Goal: Communication & Community: Answer question/provide support

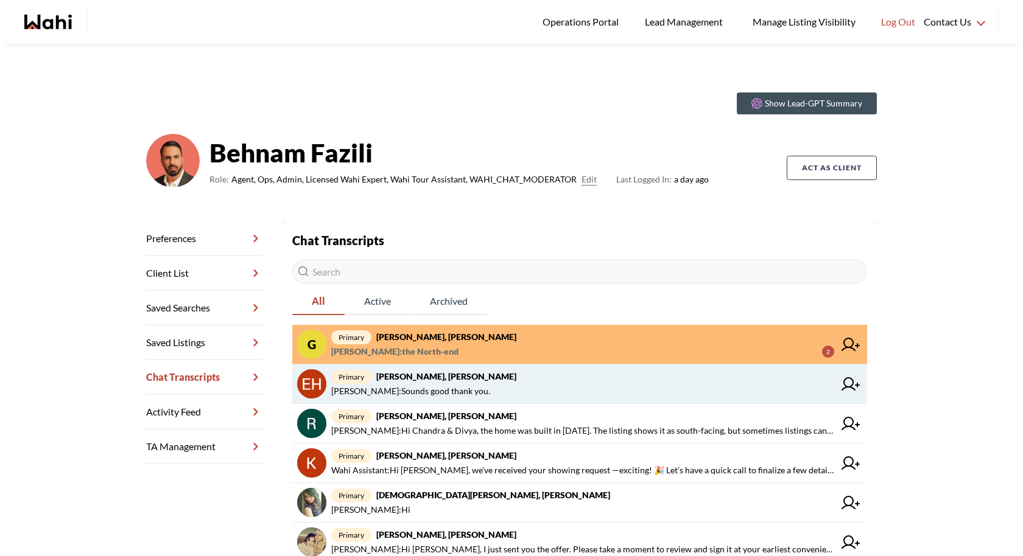
click at [498, 382] on span "primary Erik Alarcon, Behnam" at bounding box center [582, 377] width 503 height 15
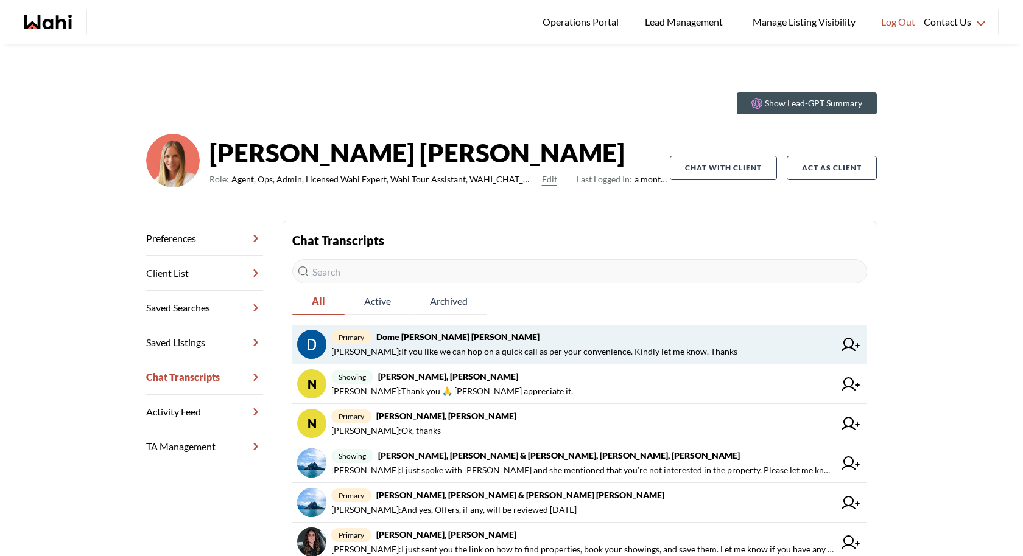
click at [688, 345] on span "Faraz Azam : If you like we can hop on a quick call as per your convenience. Ki…" at bounding box center [534, 352] width 406 height 15
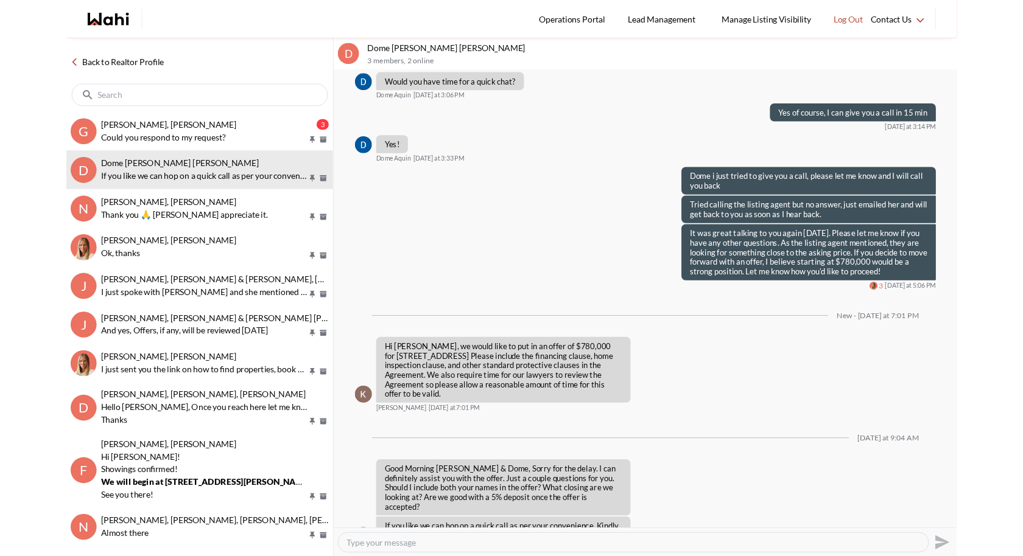
scroll to position [839, 0]
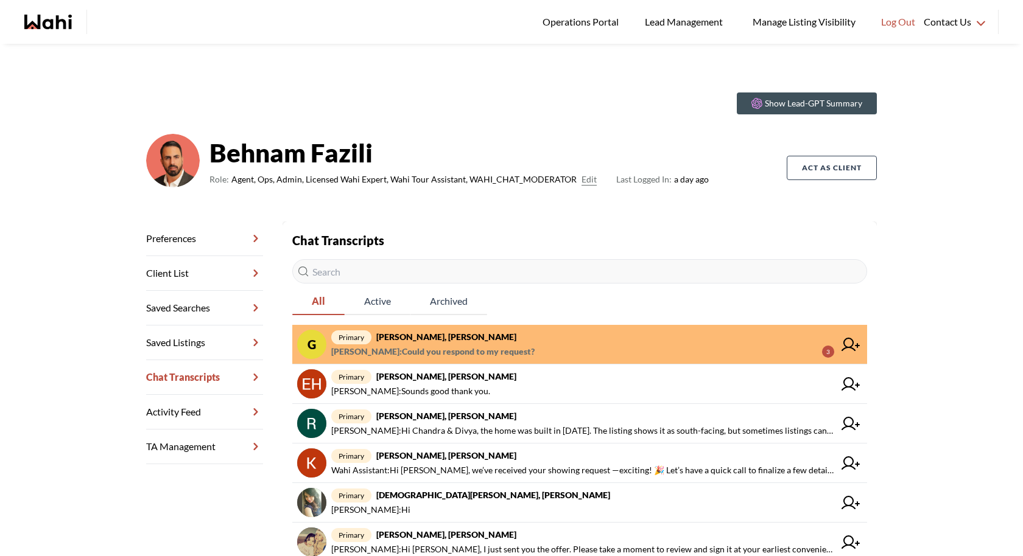
click at [412, 345] on span "Gordon Dale : Could you respond to my request?" at bounding box center [432, 352] width 203 height 15
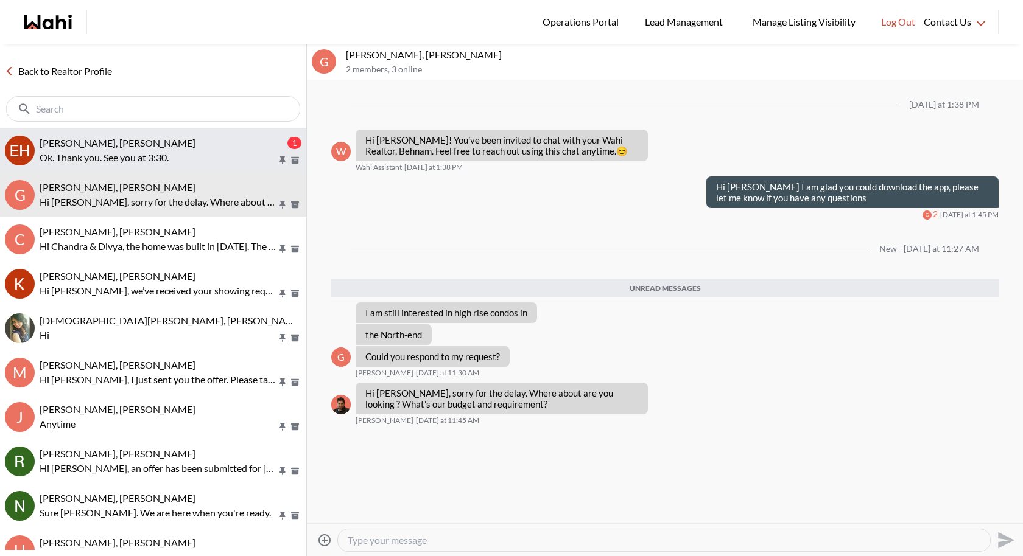
click at [194, 142] on div "Erik Alarcon, Behnam" at bounding box center [162, 143] width 245 height 12
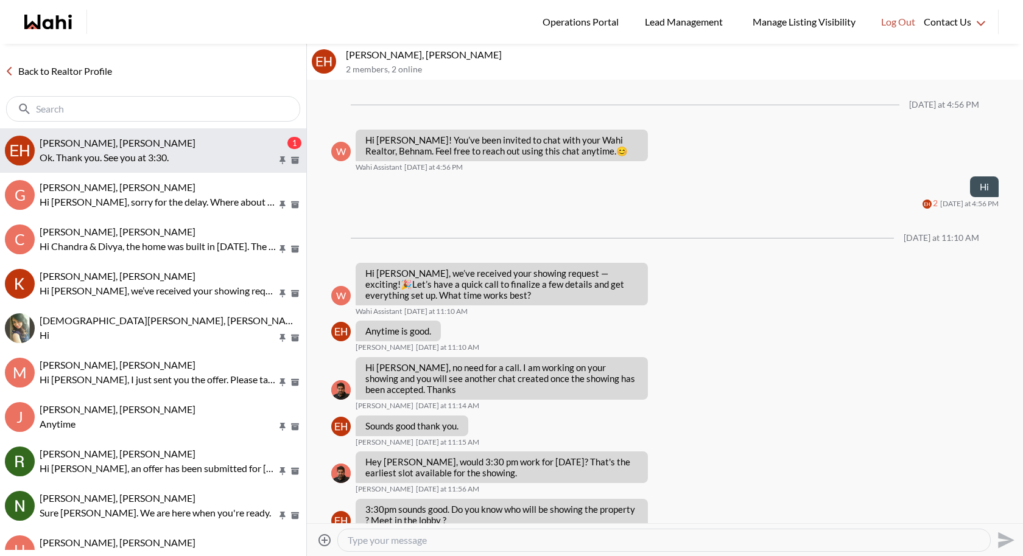
scroll to position [183, 0]
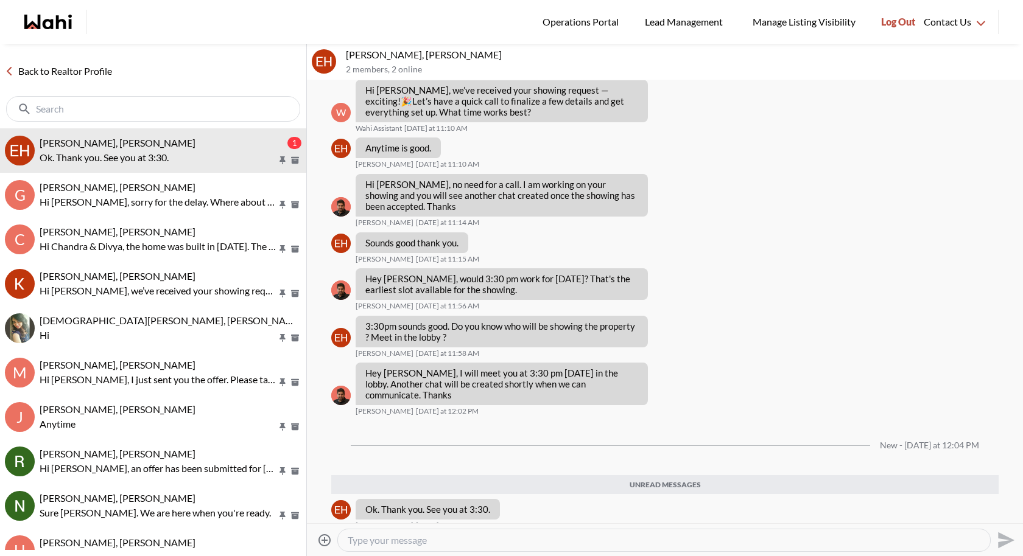
click at [883, 1] on button "Log Out" at bounding box center [897, 22] width 51 height 44
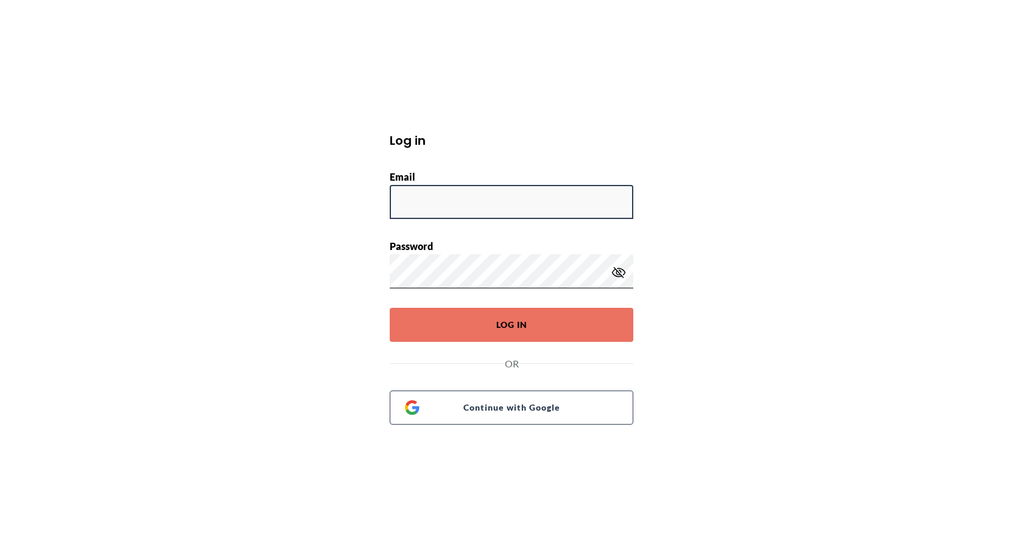
type input "behnam.fazili@wahi.com"
click at [496, 342] on form "Log in Email behnam.fazili@wahi.com Password Log In OR Continue with Google" at bounding box center [511, 277] width 273 height 293
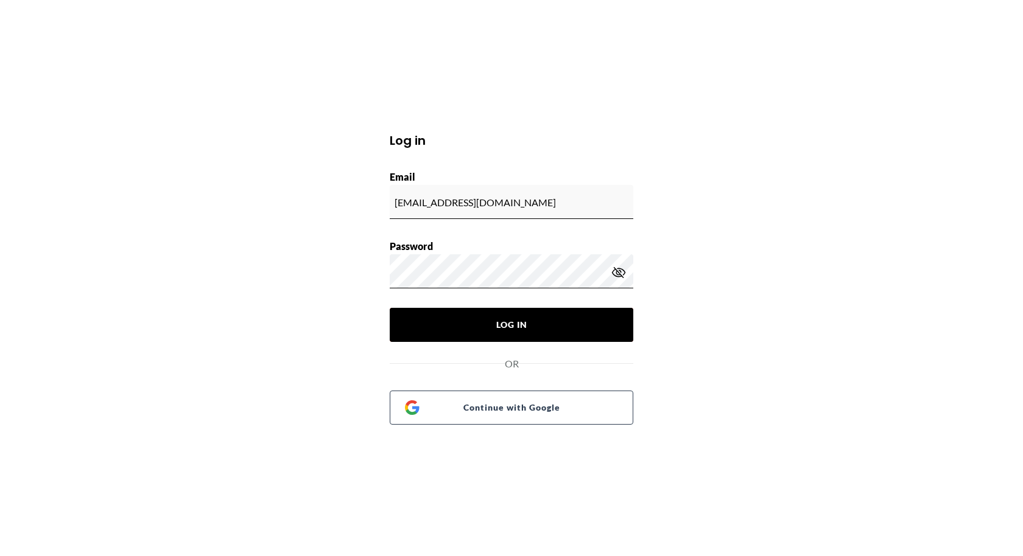
click at [479, 334] on button "Log In" at bounding box center [511, 325] width 243 height 34
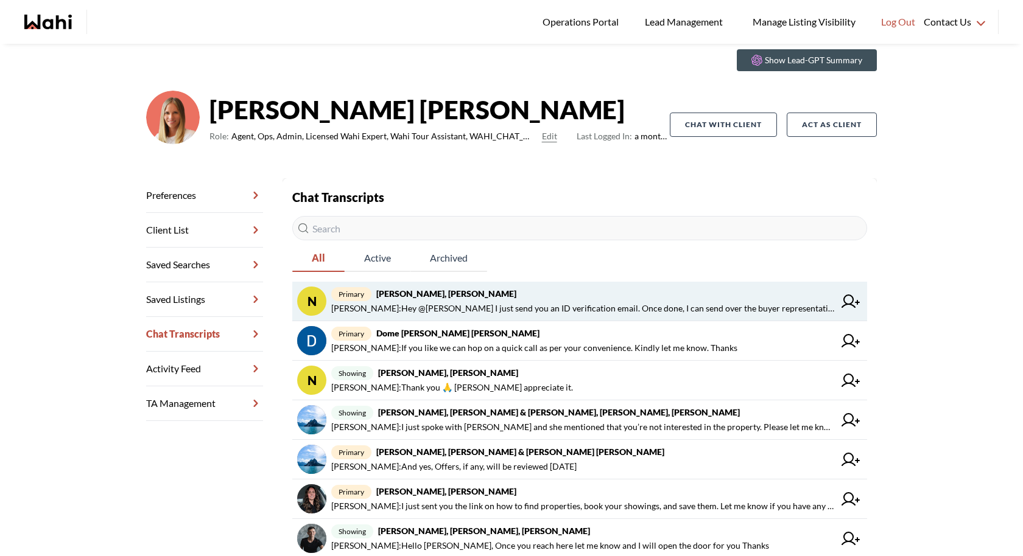
scroll to position [44, 0]
click at [718, 307] on span "[PERSON_NAME] : Hey @[PERSON_NAME] I just send you an ID verification email. On…" at bounding box center [582, 308] width 503 height 15
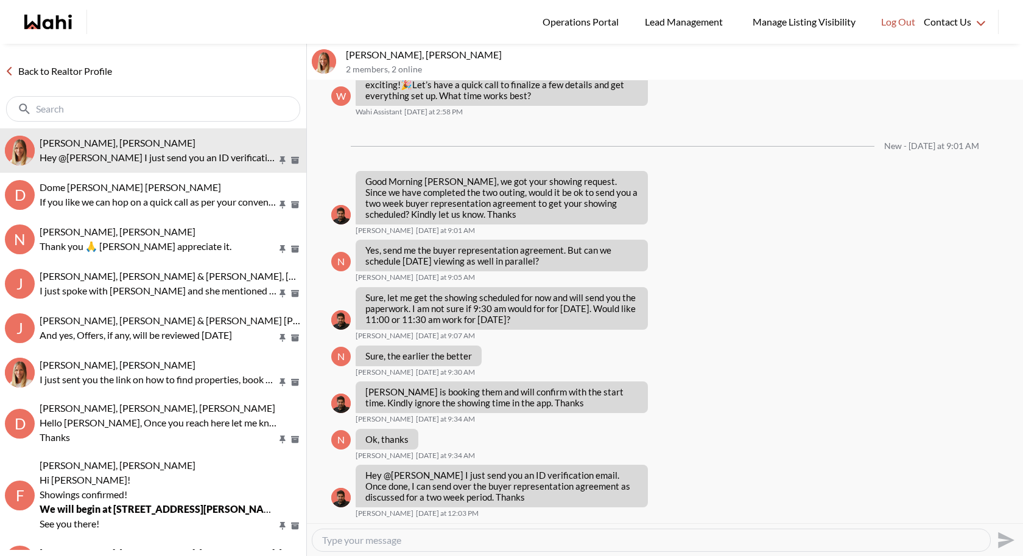
scroll to position [1156, 0]
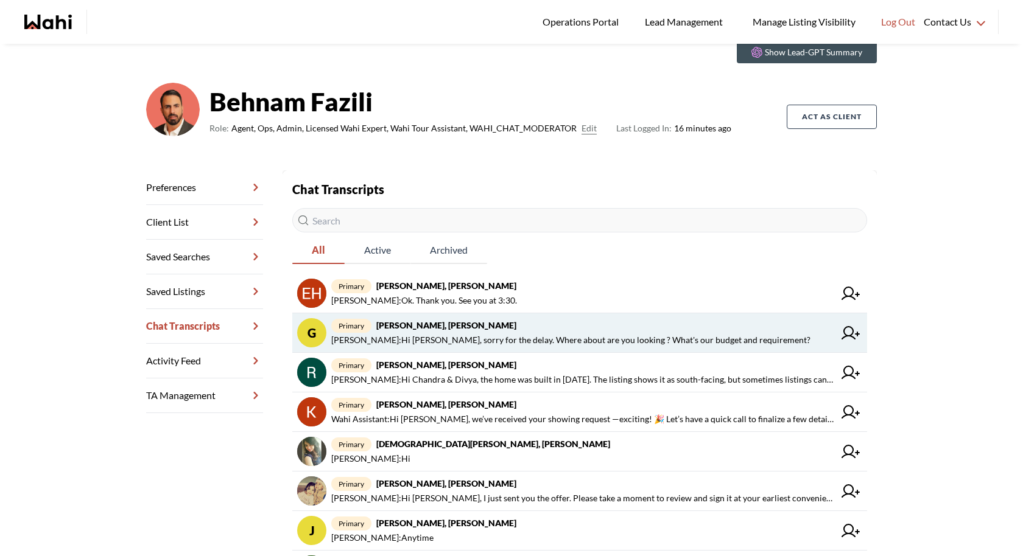
scroll to position [52, 0]
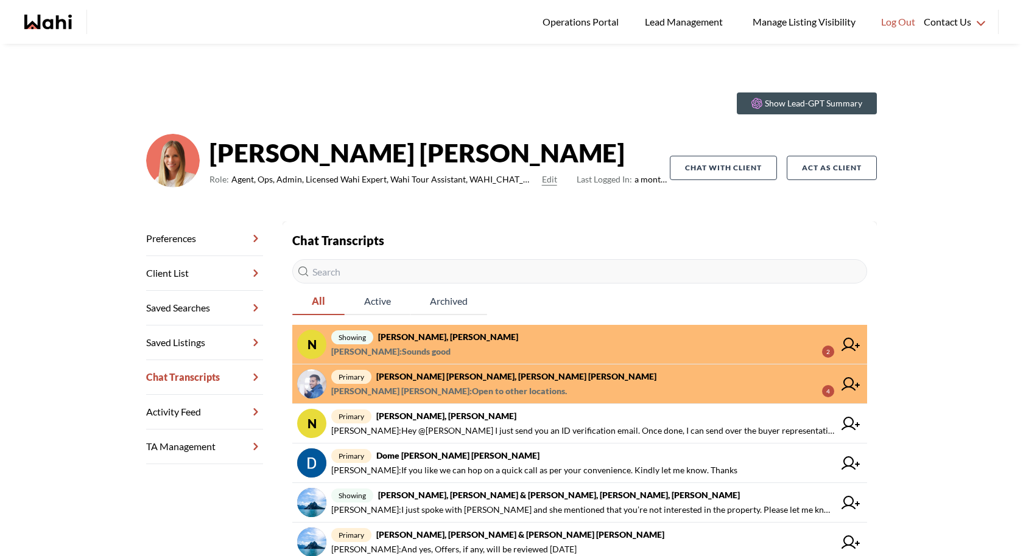
click at [468, 376] on strong "[PERSON_NAME] [PERSON_NAME], [PERSON_NAME] [PERSON_NAME]" at bounding box center [516, 376] width 280 height 10
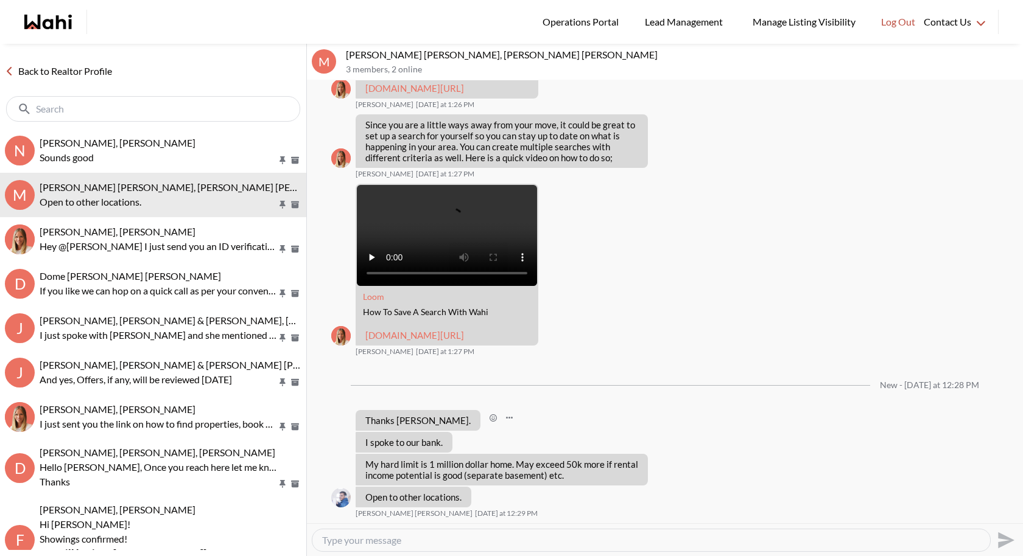
scroll to position [867, 0]
drag, startPoint x: 462, startPoint y: 498, endPoint x: 392, endPoint y: 474, distance: 73.9
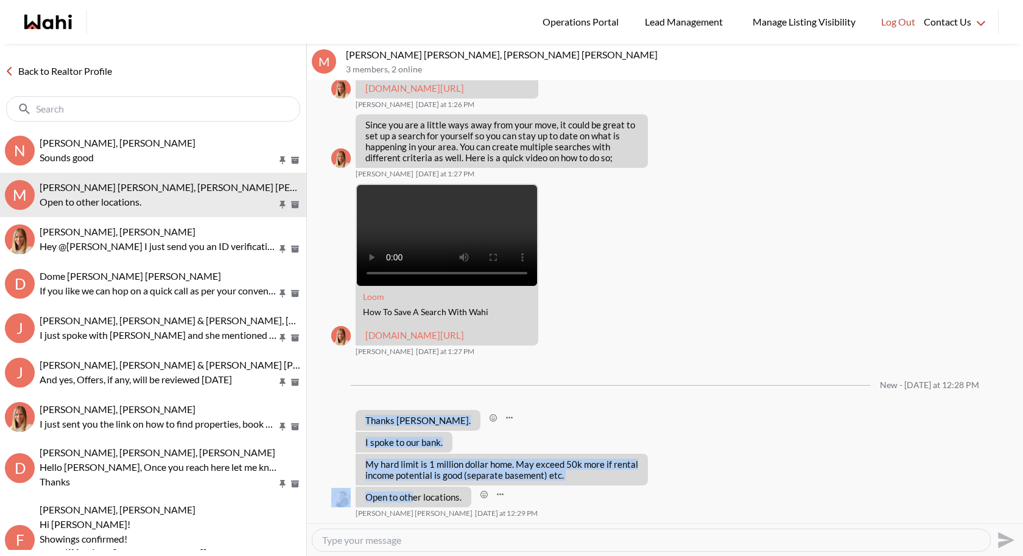
drag, startPoint x: 366, startPoint y: 421, endPoint x: 410, endPoint y: 496, distance: 86.8
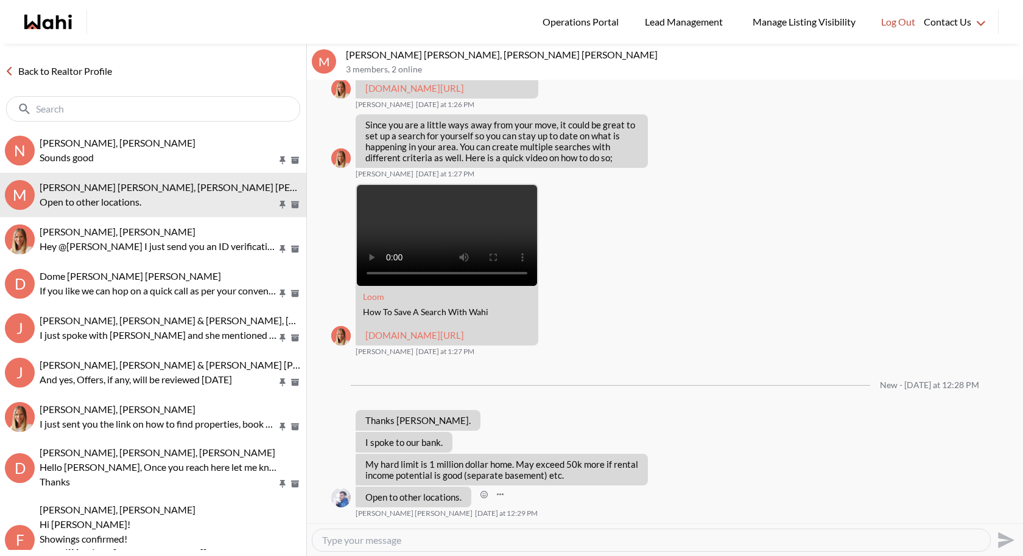
click at [463, 498] on div "Open to other locations." at bounding box center [414, 497] width 116 height 21
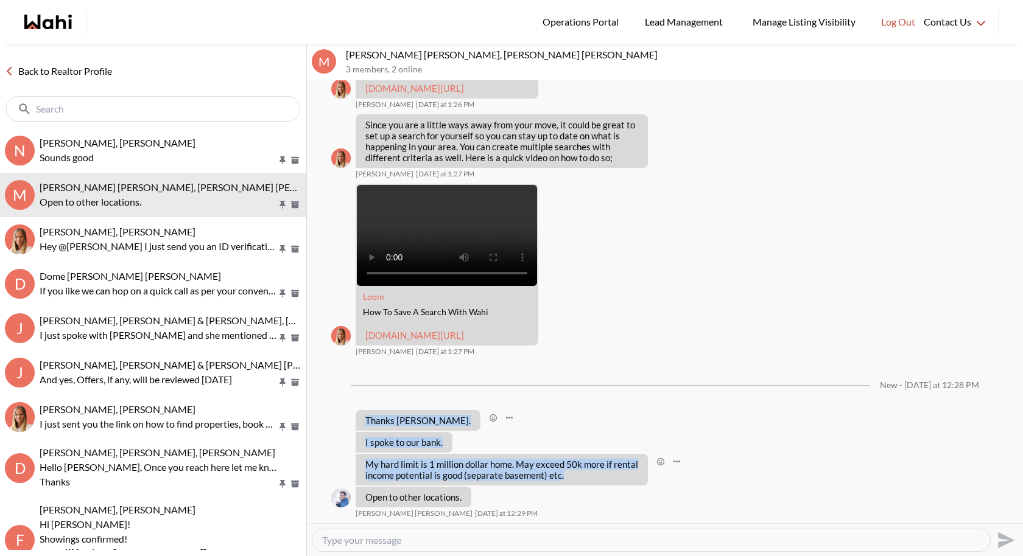
drag, startPoint x: 578, startPoint y: 475, endPoint x: 360, endPoint y: 419, distance: 225.6
copy ul "Thanks Michelle. Mohammed Saad Yaseen Today at 12:28 PM I spoke to our bank. Mo…"
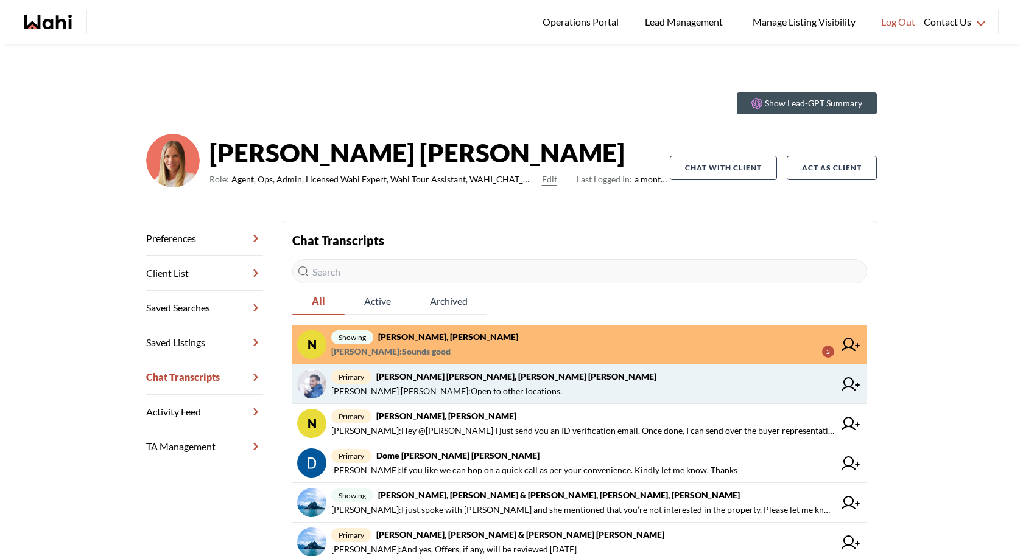
click at [443, 387] on span "[PERSON_NAME] [PERSON_NAME] : Open to other locations." at bounding box center [446, 391] width 231 height 15
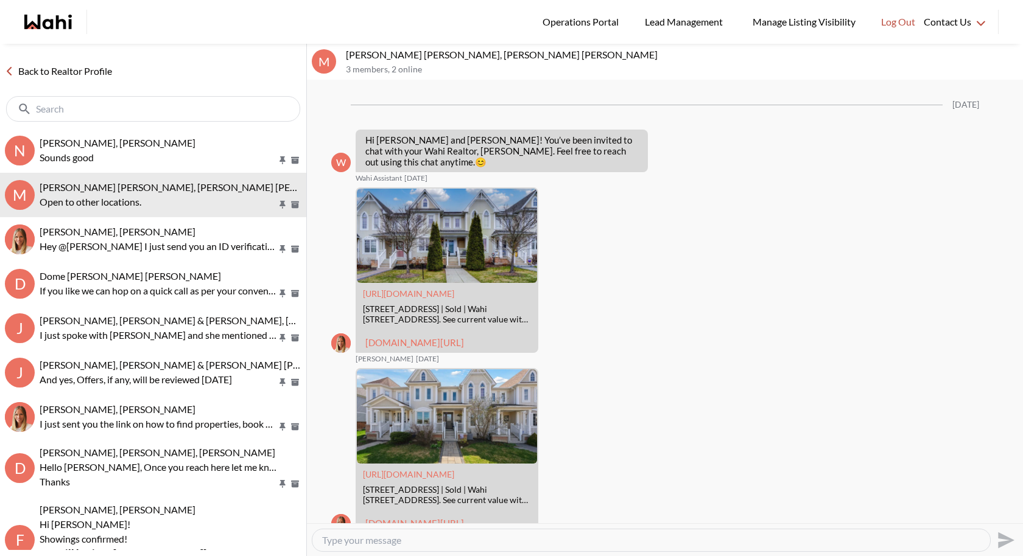
scroll to position [867, 0]
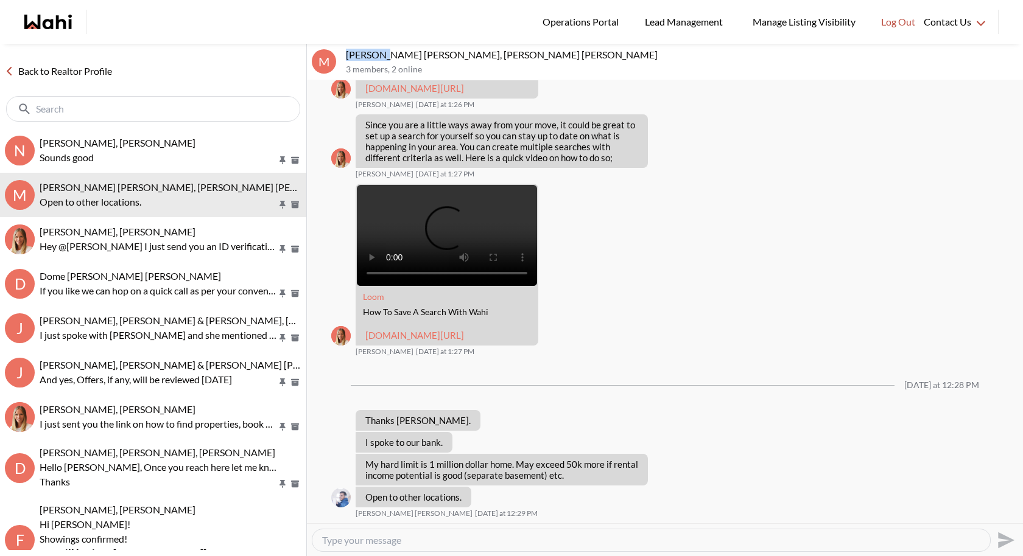
drag, startPoint x: 396, startPoint y: 54, endPoint x: 349, endPoint y: 54, distance: 47.5
click at [349, 54] on p "Mohammed Saad Yaseen, Salama Karim, Michelle" at bounding box center [682, 55] width 672 height 12
copy p "Mohammed"
click at [371, 545] on textarea "Type your message" at bounding box center [651, 540] width 658 height 12
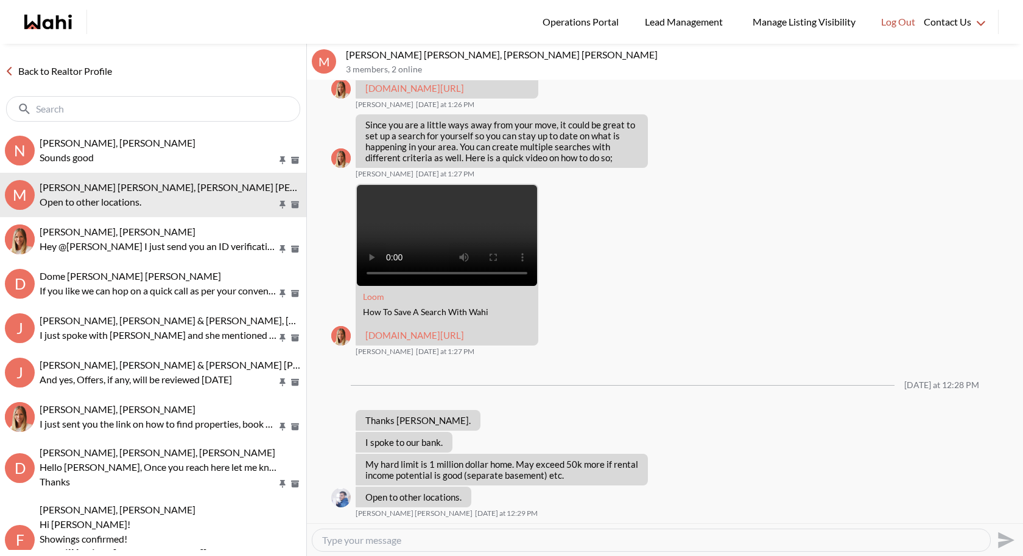
paste textarea "Congrats Mohammed, that’s great news! Feel free to book your showings and let m…"
type textarea "Congrats Mohammed, that’s great news! Feel free to book your showings and let m…"
click at [998, 536] on icon "Send" at bounding box center [1006, 540] width 16 height 16
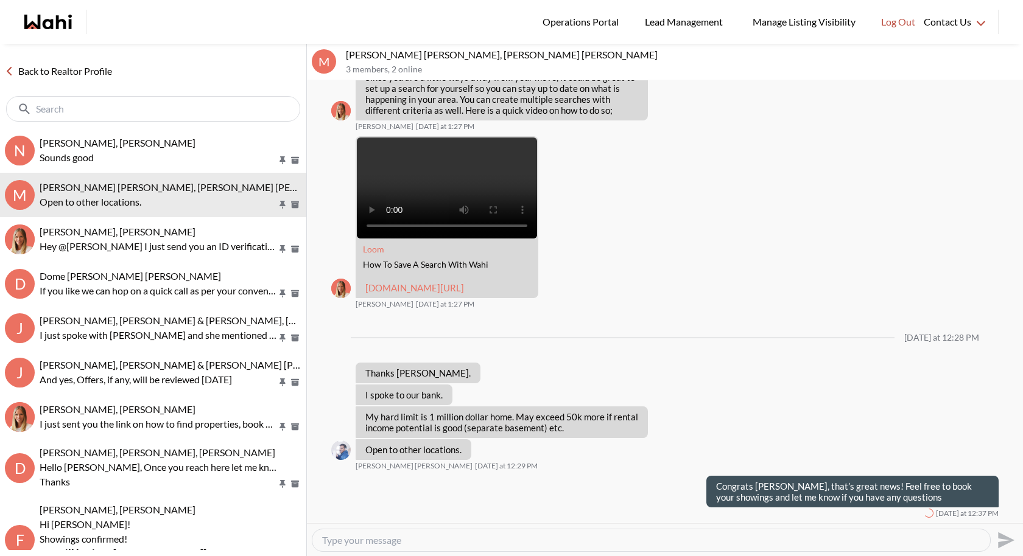
scroll to position [914, 0]
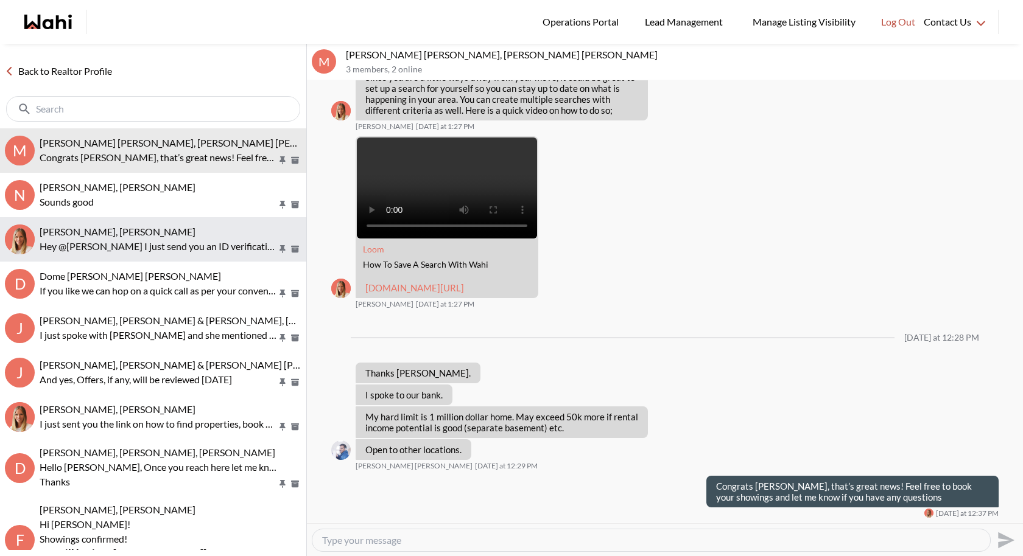
click at [138, 231] on div "Nitesh Goyal, Michelle" at bounding box center [171, 232] width 262 height 12
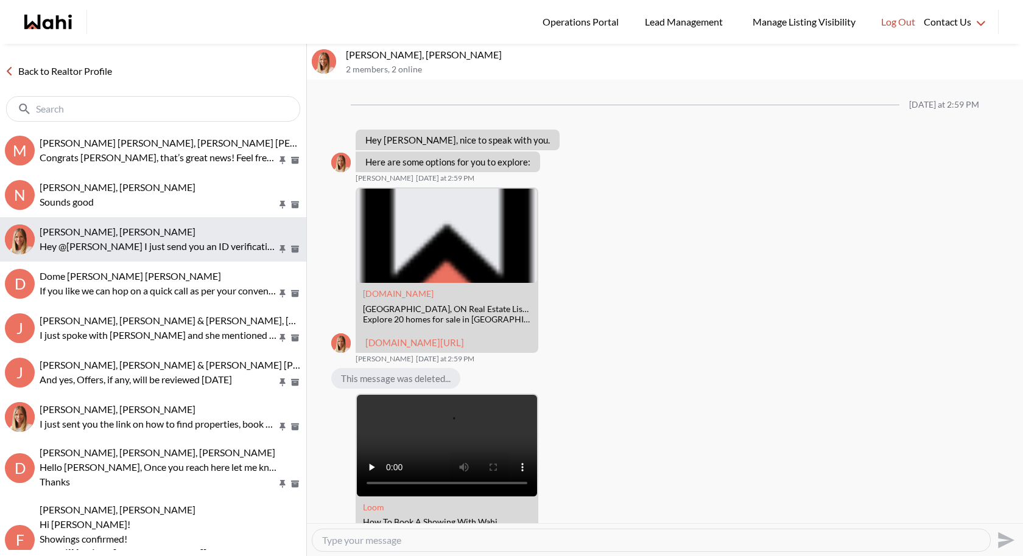
scroll to position [1157, 0]
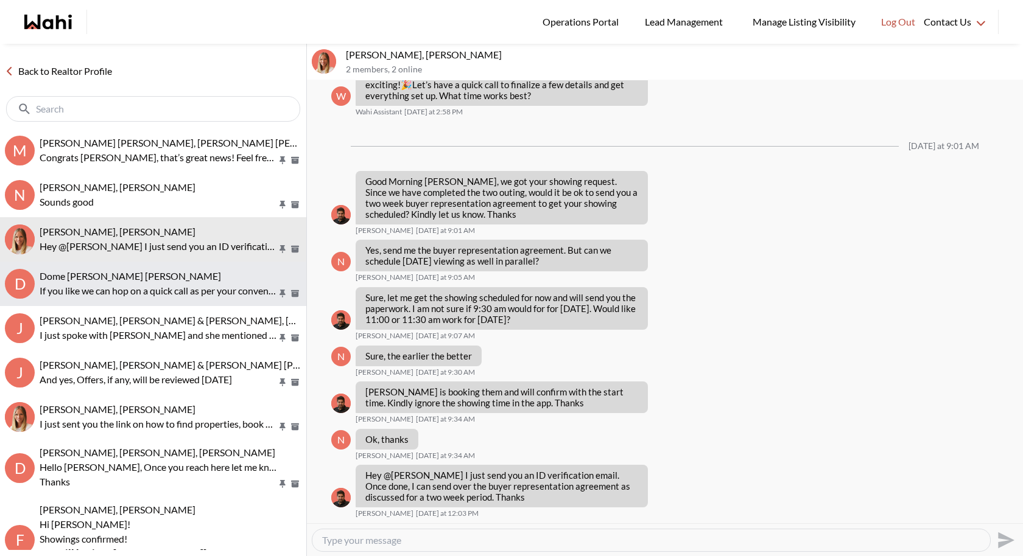
click at [135, 273] on span "Dome Aquin, Keith Mody, Michelle" at bounding box center [130, 276] width 181 height 12
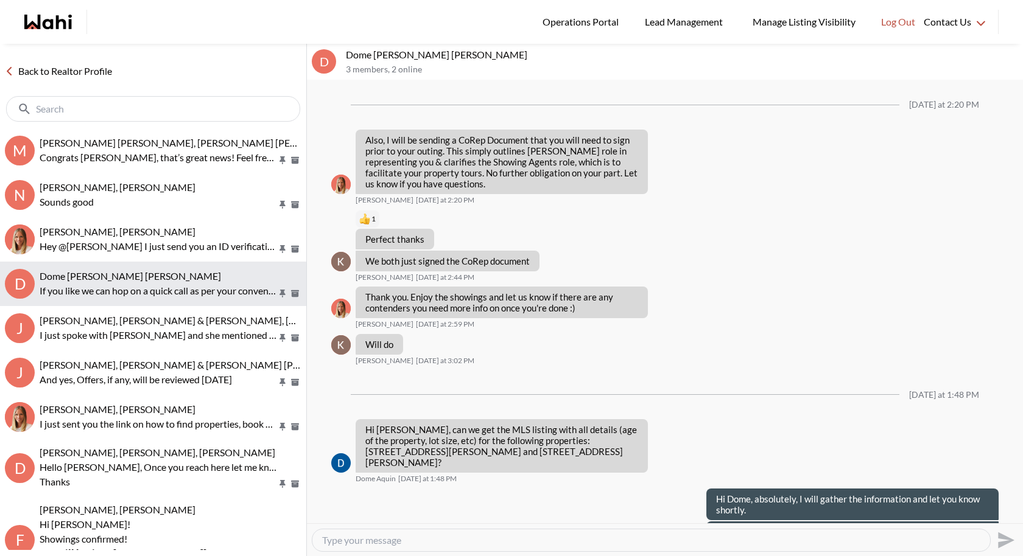
scroll to position [790, 0]
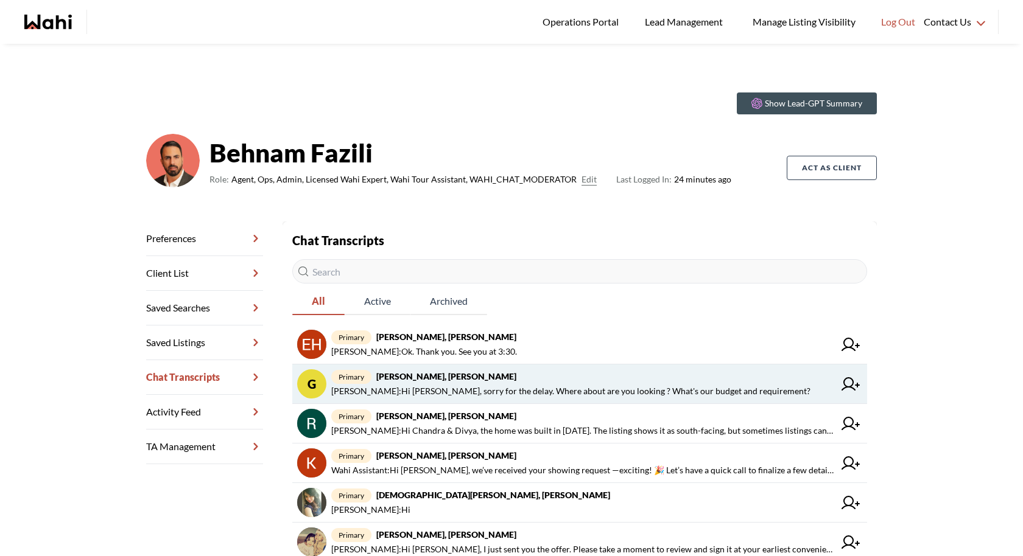
click at [510, 379] on span "primary Gordon Dale, Behnam" at bounding box center [582, 377] width 503 height 15
click at [497, 377] on span "primary [PERSON_NAME], [PERSON_NAME]" at bounding box center [582, 377] width 503 height 15
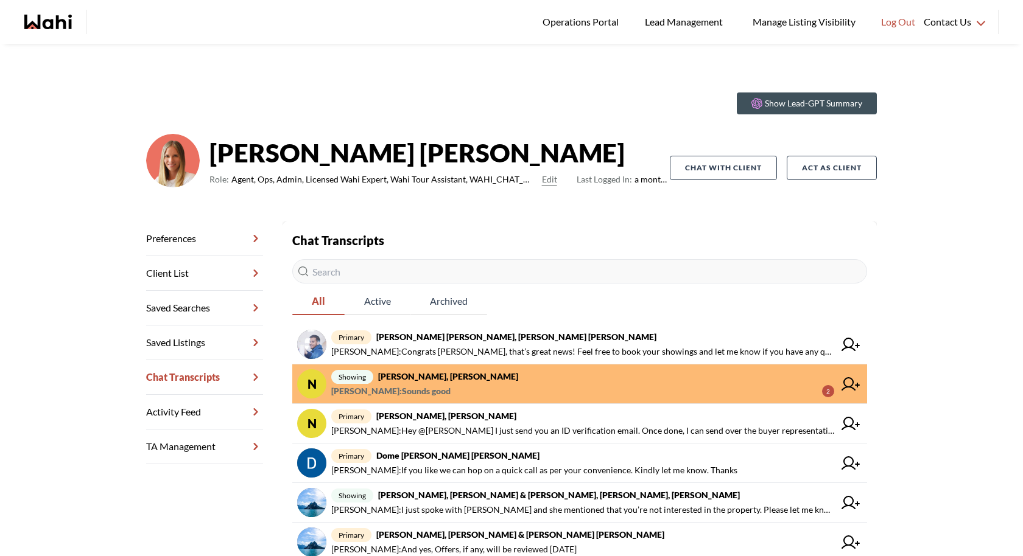
click at [536, 386] on span "[PERSON_NAME] : Sounds good 2" at bounding box center [582, 391] width 503 height 15
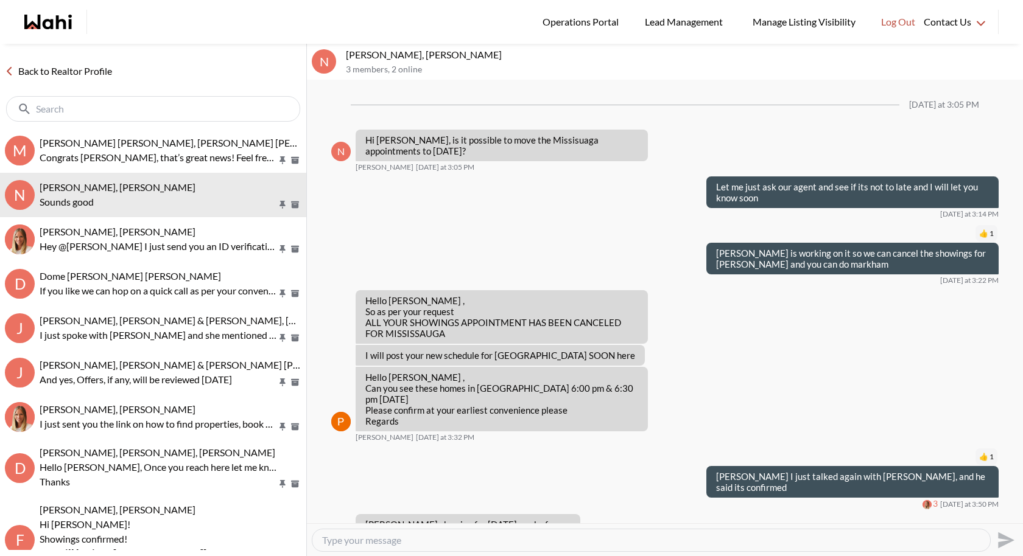
scroll to position [881, 0]
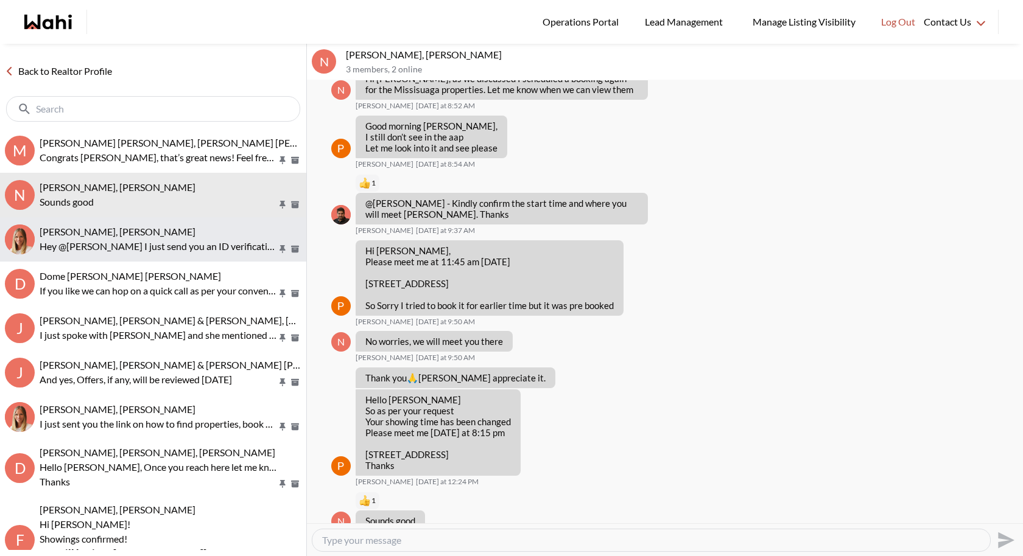
click at [150, 222] on button "Nitesh Goyal, Michelle Hey @Nitesh Goyal I just send you an ID verification ema…" at bounding box center [153, 239] width 306 height 44
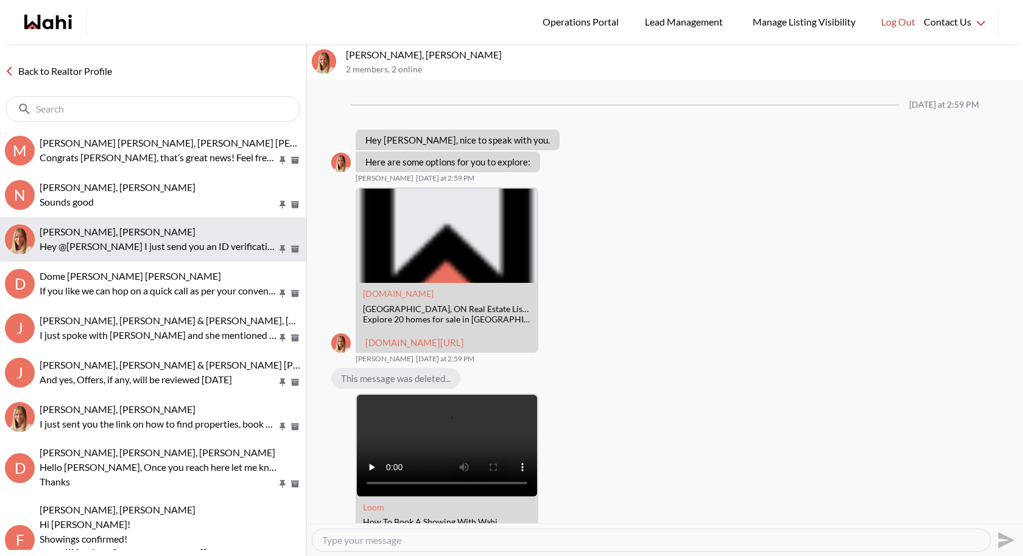
scroll to position [1157, 0]
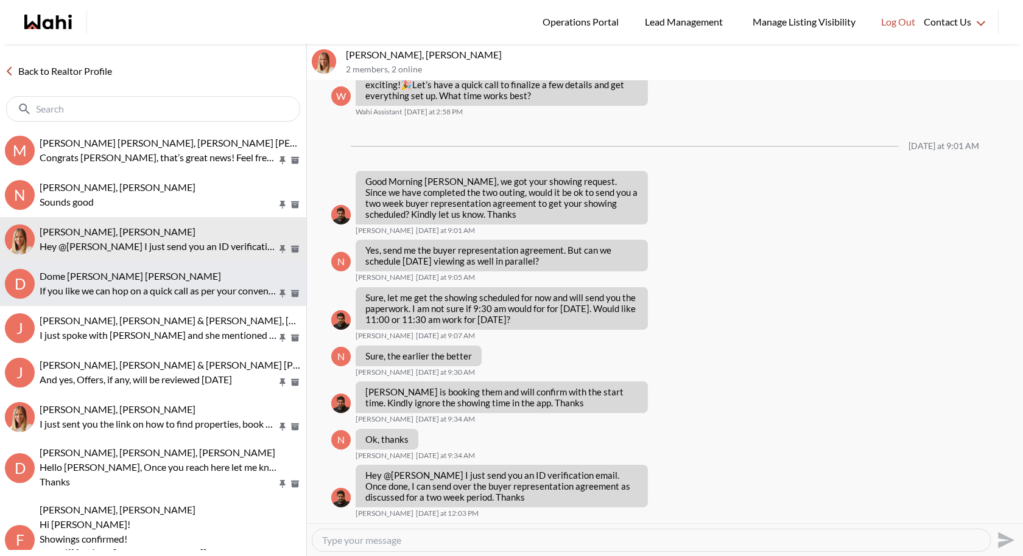
click at [155, 287] on p "If you like we can hop on a quick call as per your convenience. Kindly let me k…" at bounding box center [158, 291] width 237 height 15
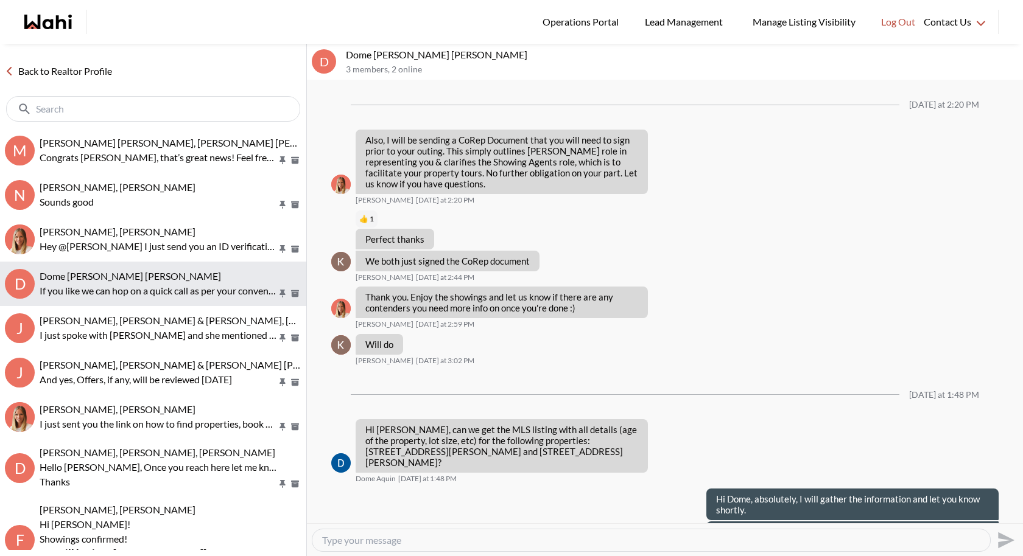
scroll to position [790, 0]
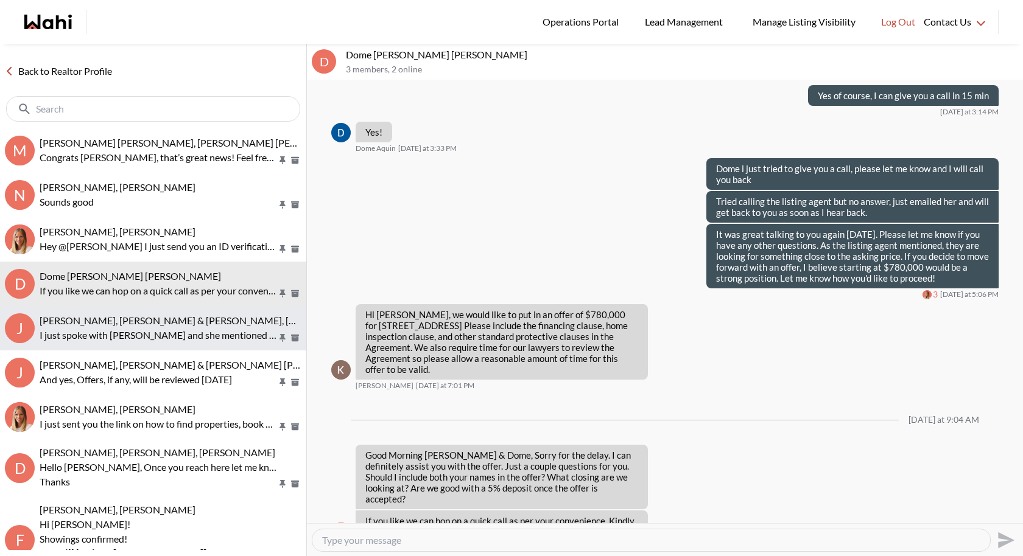
click at [157, 318] on span "Jason Brown, Jason & Lauryn Vaz-Brown, Alicia, Michelle" at bounding box center [241, 321] width 402 height 12
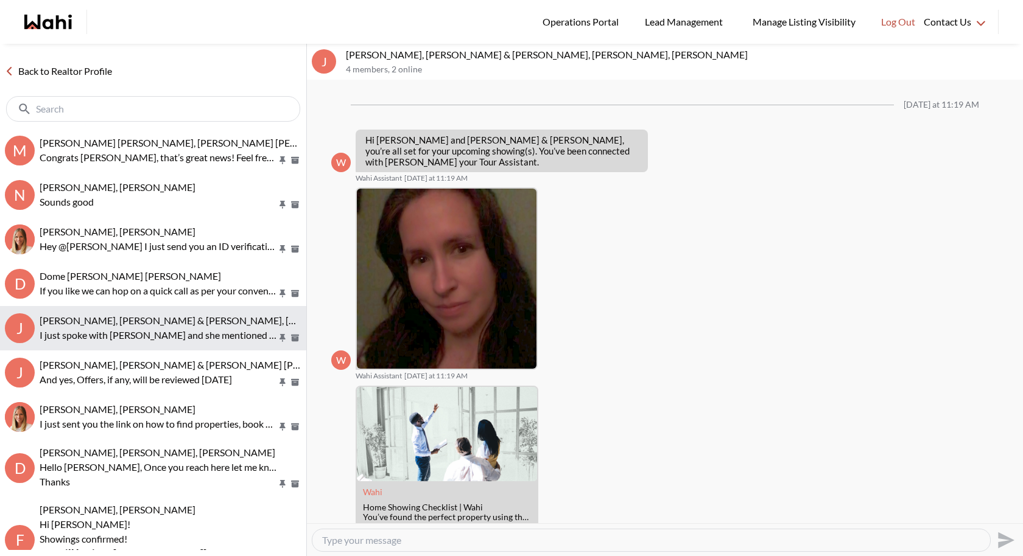
scroll to position [538, 0]
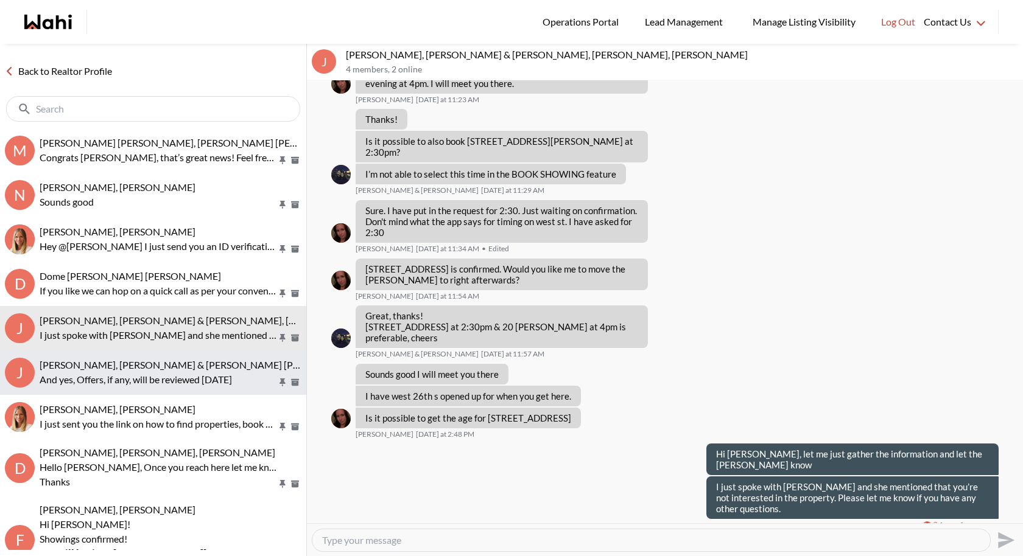
click at [149, 361] on span "Jason Brown, Jason & Lauryn Vaz-Brown, Michelle" at bounding box center [200, 365] width 320 height 12
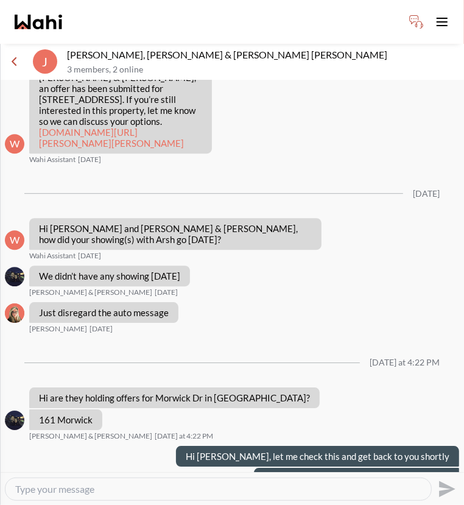
scroll to position [1667, 0]
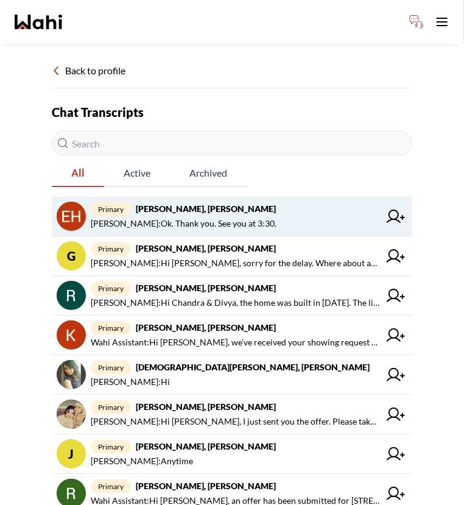
click at [234, 222] on span "[PERSON_NAME] : Ok. Thank you. See you at 3:30." at bounding box center [184, 223] width 186 height 15
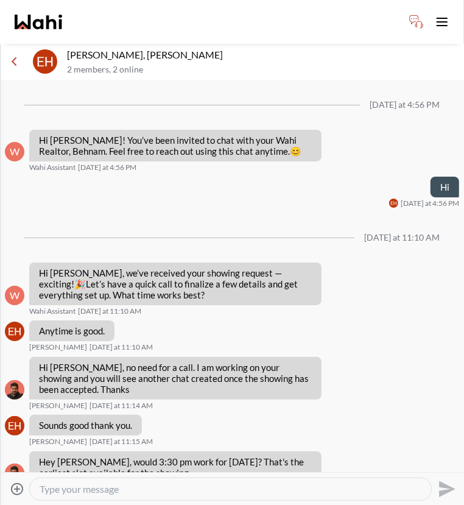
scroll to position [156, 0]
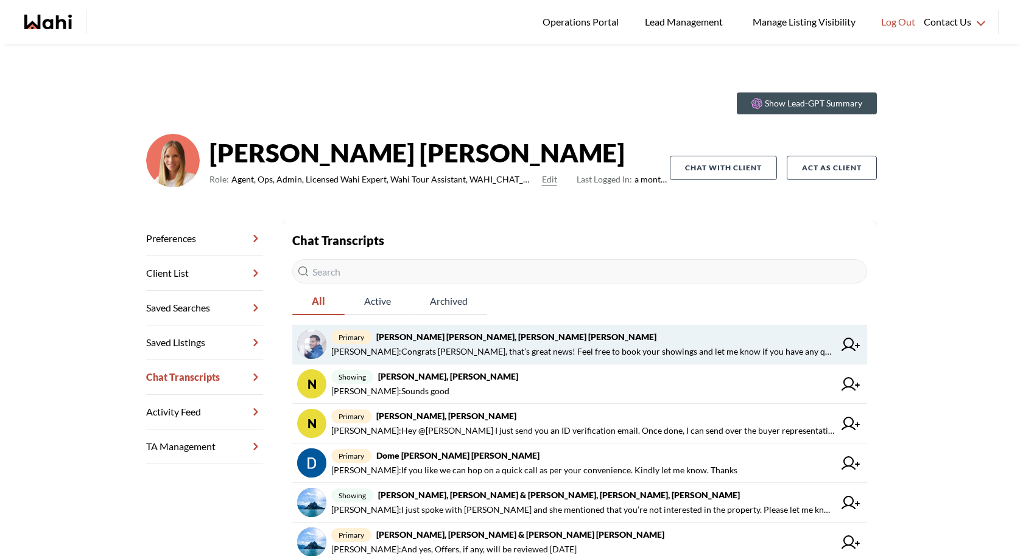
click at [579, 340] on span "primary Mohammed Saad Yaseen, Salama Karim, Michelle" at bounding box center [582, 337] width 503 height 15
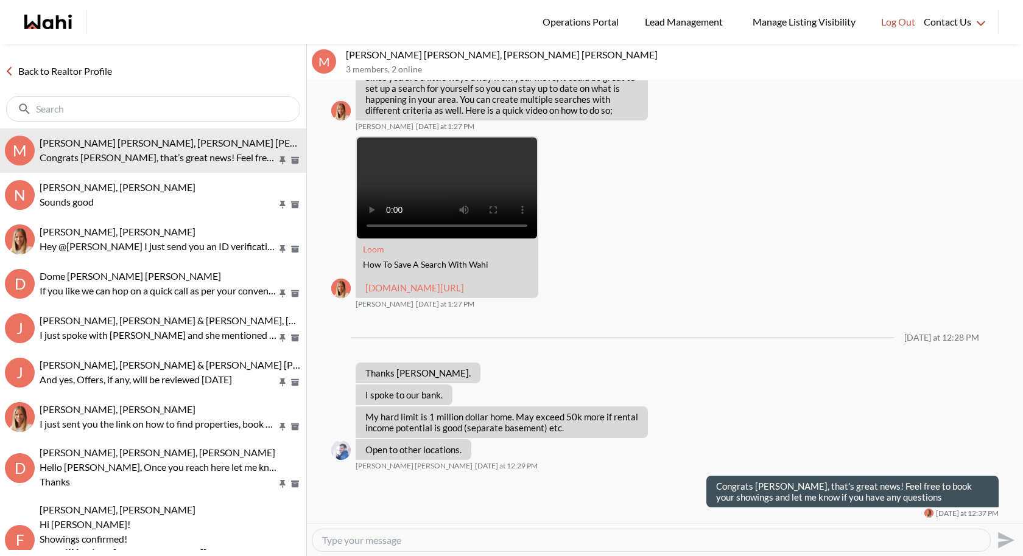
scroll to position [914, 0]
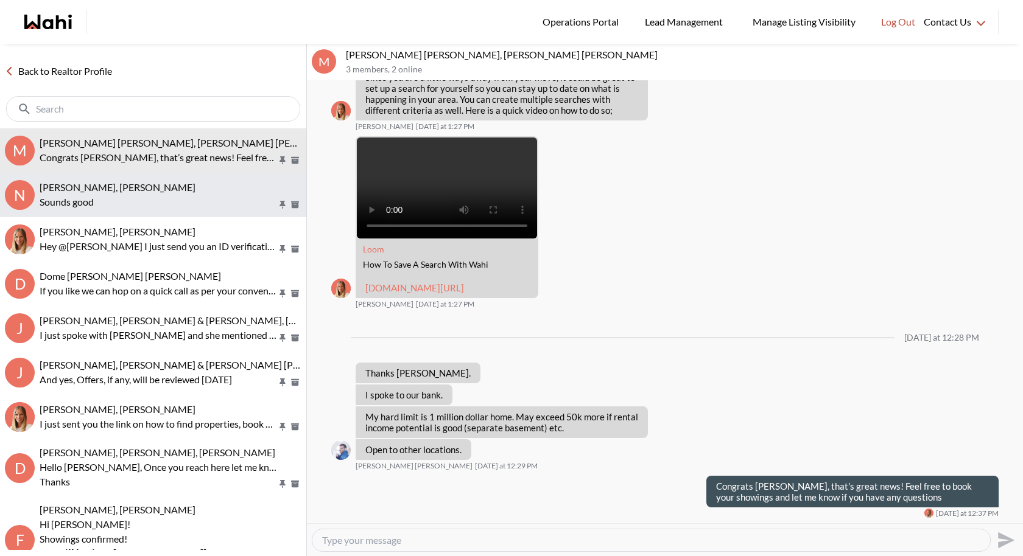
click at [163, 187] on div "[PERSON_NAME], [PERSON_NAME]" at bounding box center [171, 187] width 262 height 12
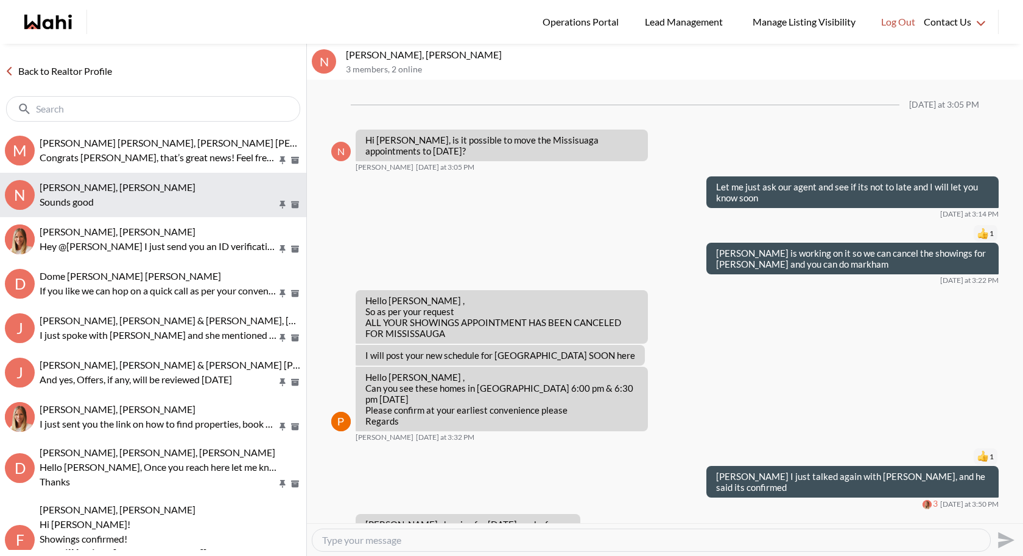
scroll to position [881, 0]
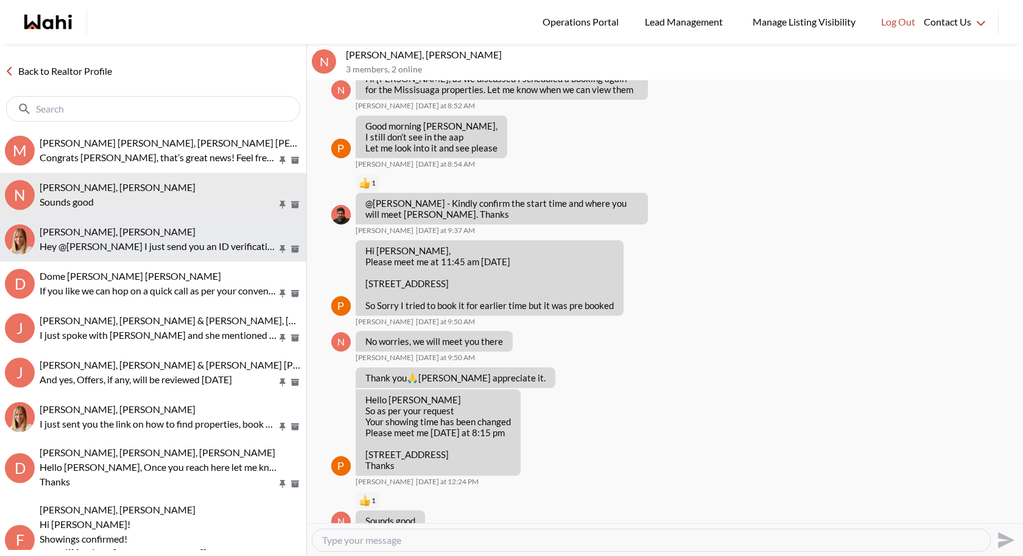
click at [169, 234] on div "[PERSON_NAME], [PERSON_NAME]" at bounding box center [171, 232] width 262 height 12
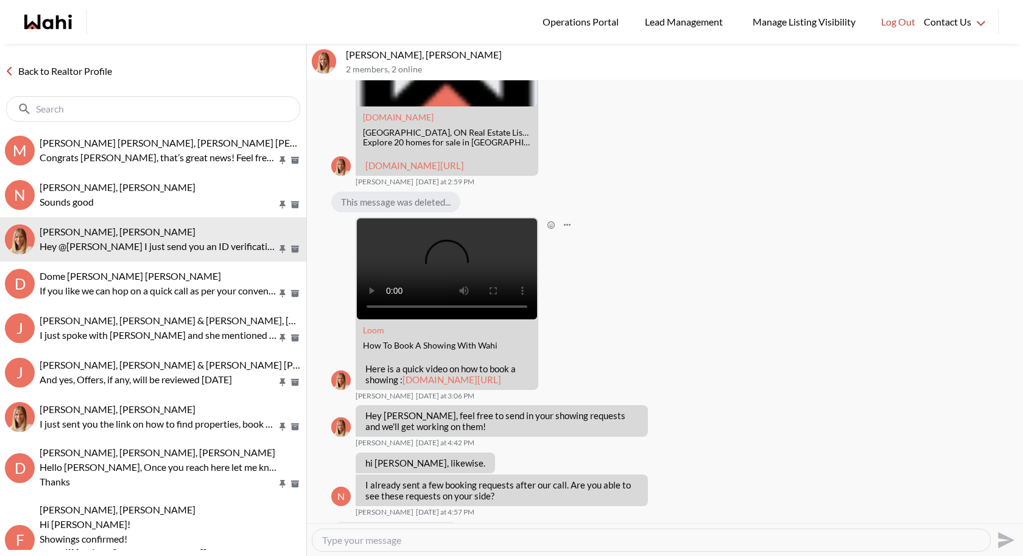
scroll to position [346, 0]
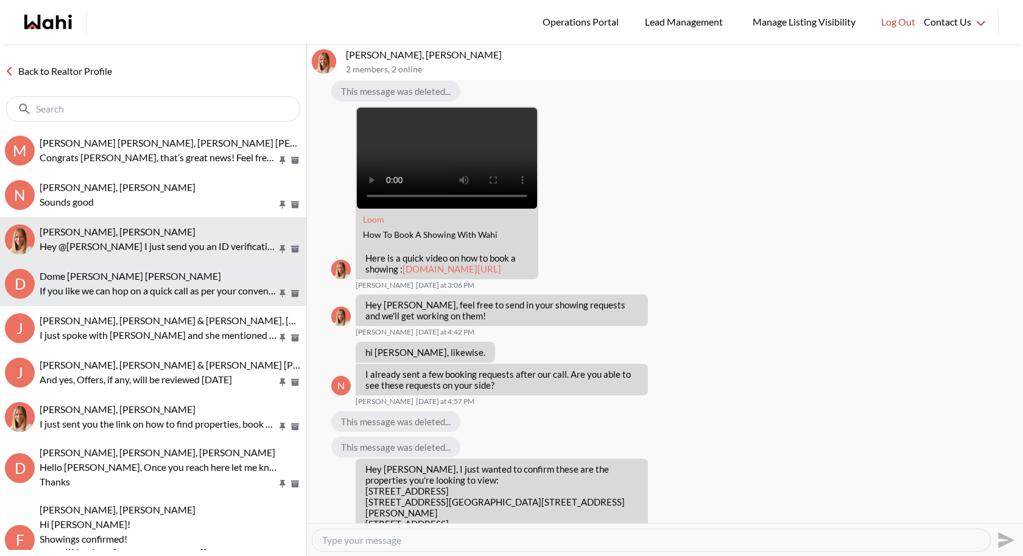
click at [180, 279] on span "Dome [PERSON_NAME] [PERSON_NAME]" at bounding box center [130, 276] width 181 height 12
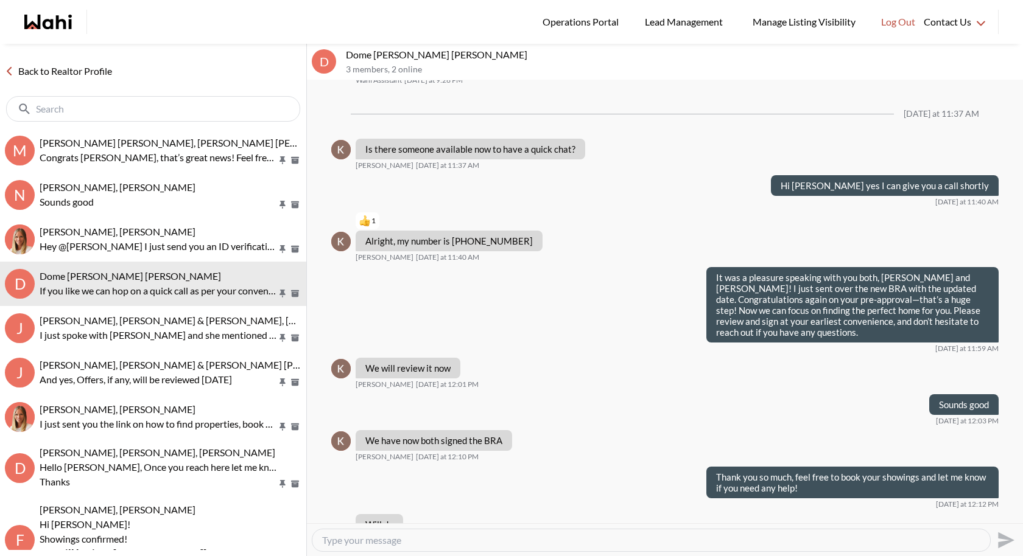
scroll to position [5239, 0]
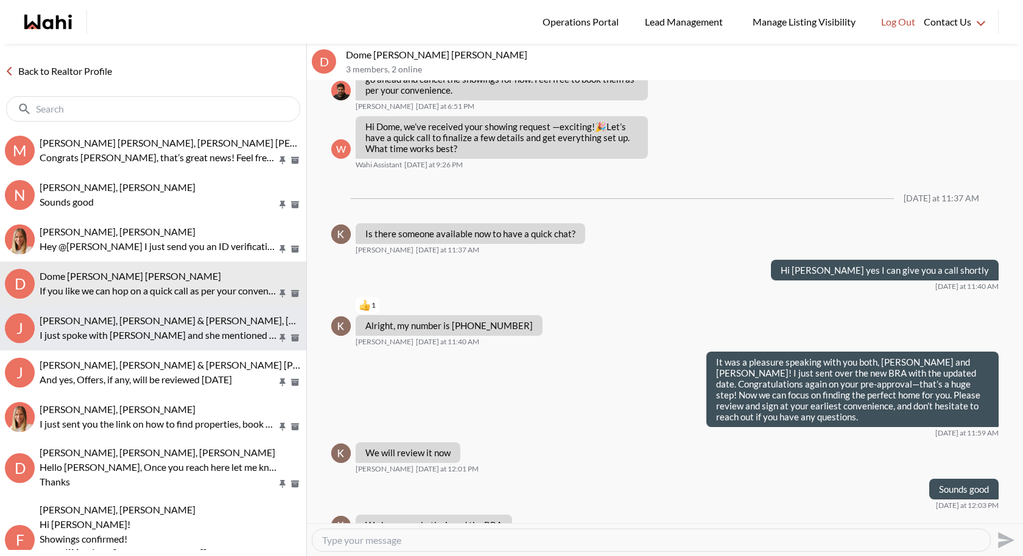
click at [141, 333] on p "I just spoke with [PERSON_NAME] and she mentioned that you’re not interested in…" at bounding box center [158, 335] width 237 height 15
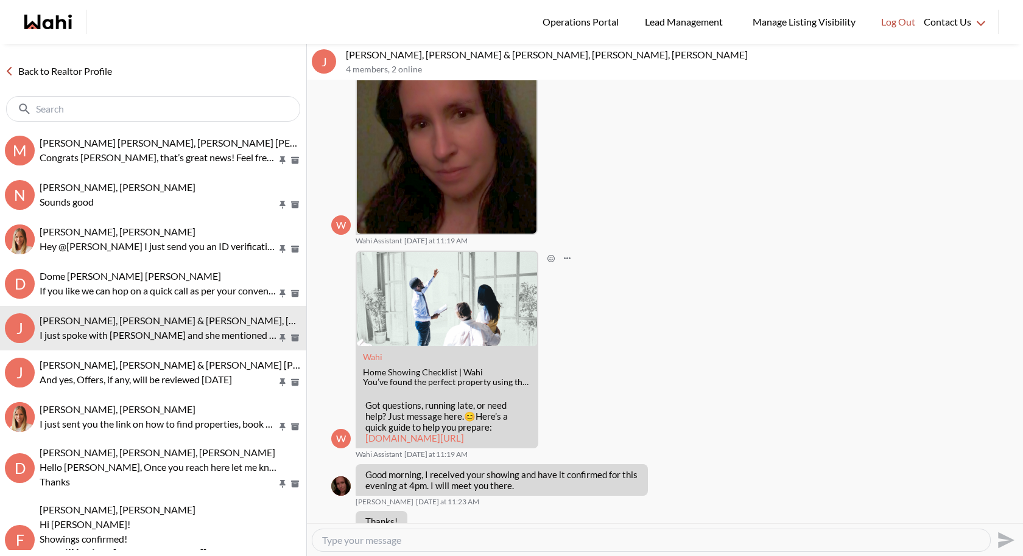
scroll to position [139, 0]
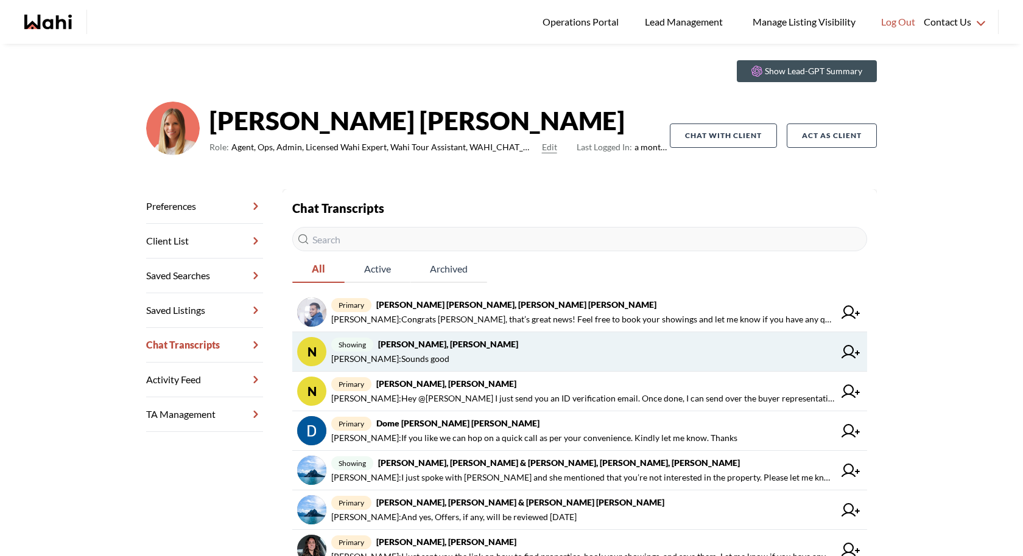
scroll to position [33, 0]
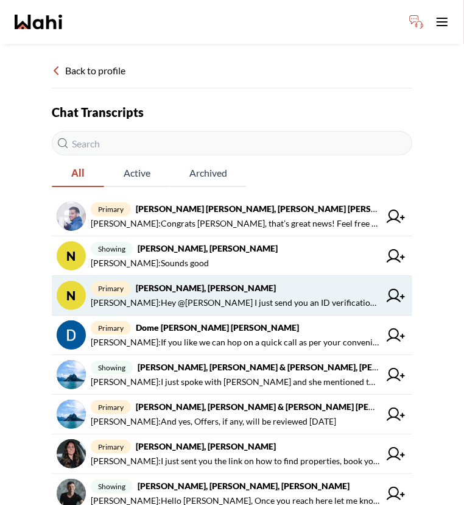
click at [263, 284] on span "primary Nitesh Goyal, Michelle" at bounding box center [235, 288] width 289 height 15
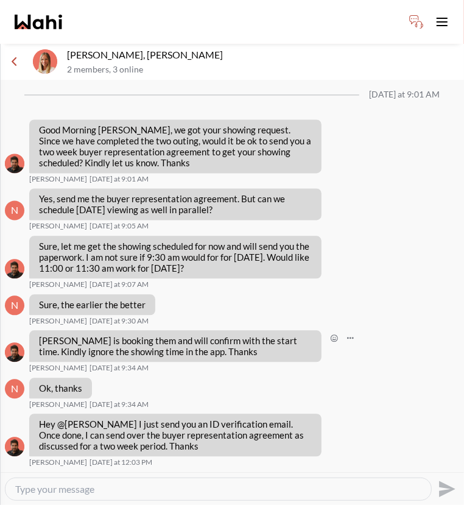
scroll to position [1208, 0]
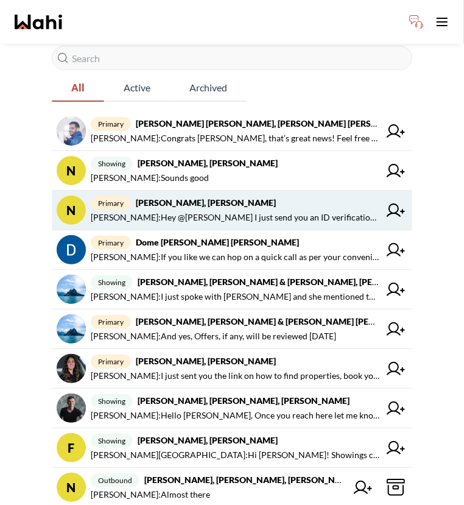
scroll to position [88, 0]
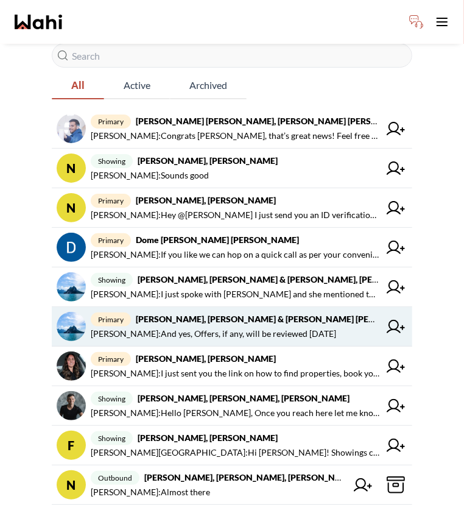
click at [215, 328] on span "Behnam Fazili : And yes, Offers, if any, will be reviewed Wednesday August 13" at bounding box center [213, 333] width 245 height 15
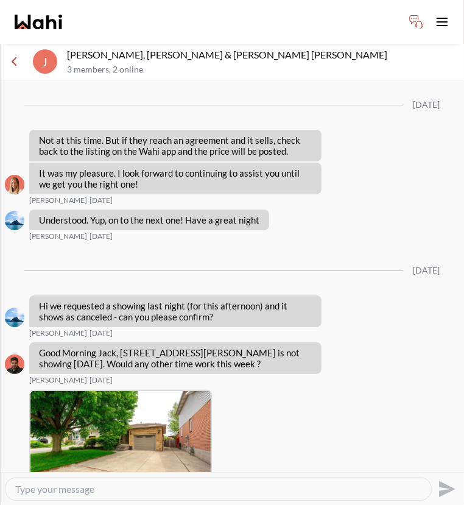
scroll to position [1667, 0]
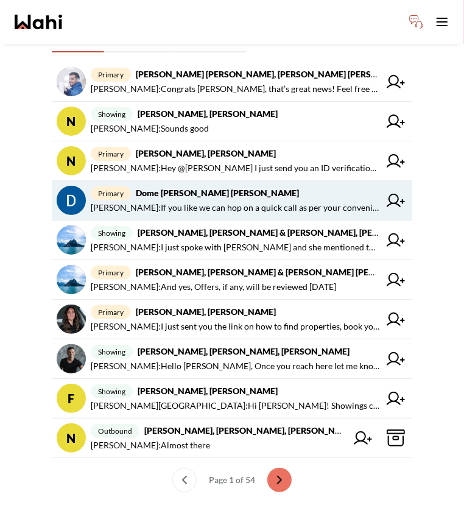
scroll to position [148, 0]
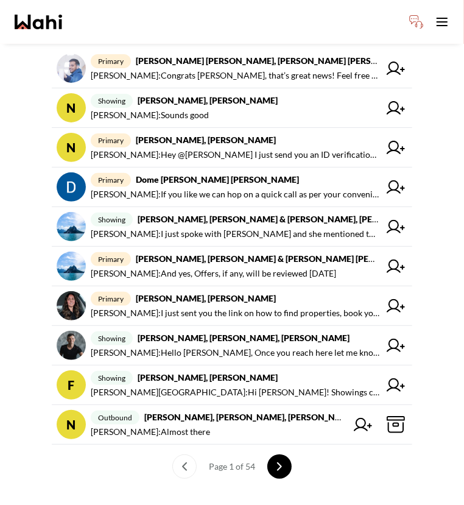
click at [279, 462] on icon "next page" at bounding box center [279, 466] width 9 height 9
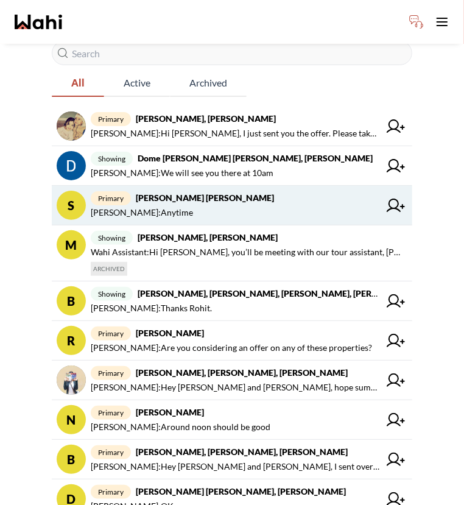
scroll to position [164, 0]
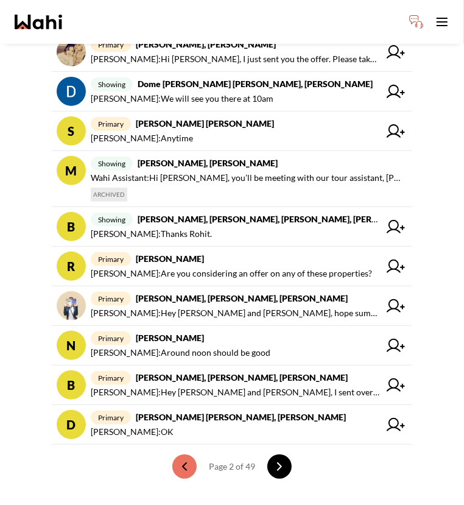
click at [278, 466] on icon "next page" at bounding box center [280, 466] width 4 height 7
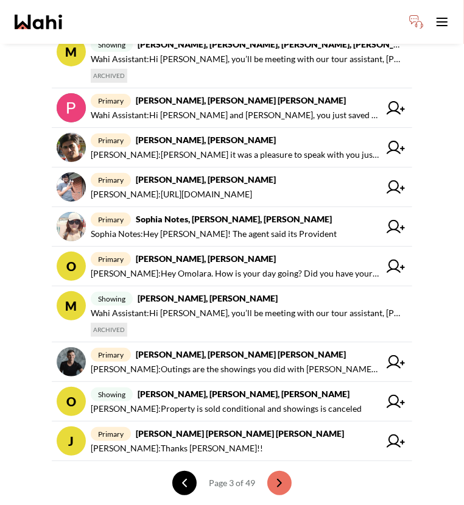
click at [192, 473] on button "previous page" at bounding box center [184, 483] width 24 height 24
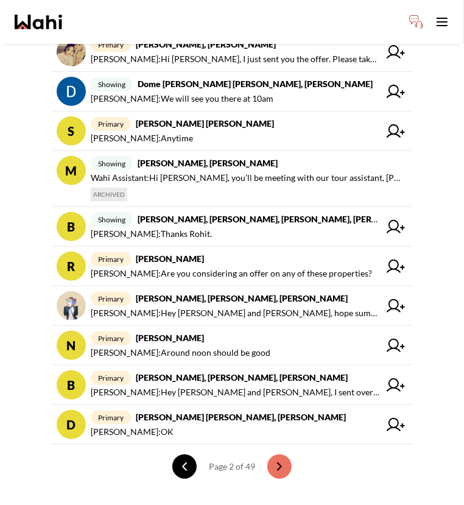
click at [187, 474] on button "previous page" at bounding box center [184, 466] width 24 height 24
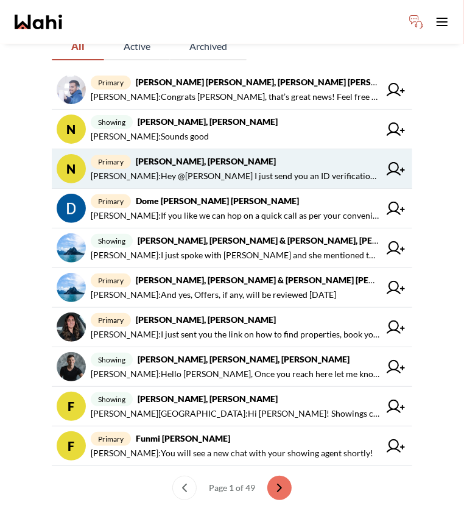
scroll to position [148, 0]
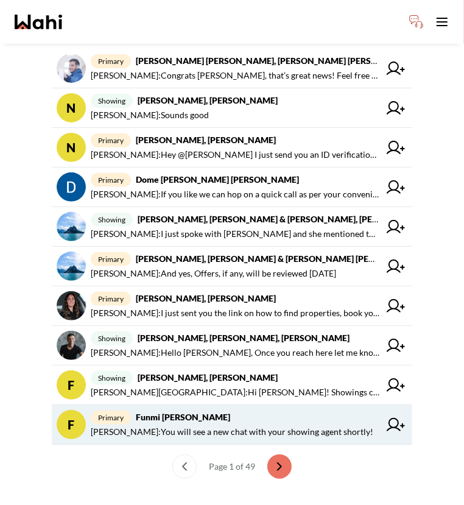
click at [222, 418] on strong "Funmi Nowocien, Michelle" at bounding box center [183, 417] width 94 height 10
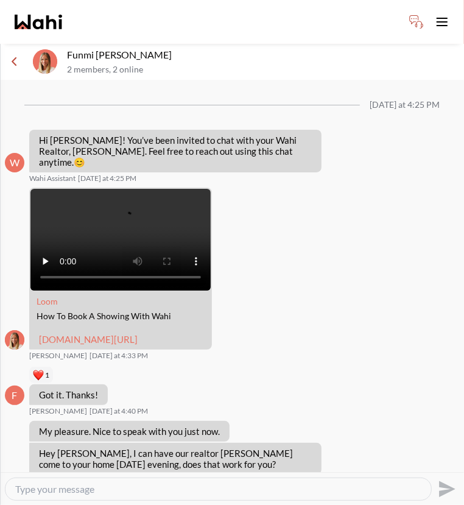
scroll to position [604, 0]
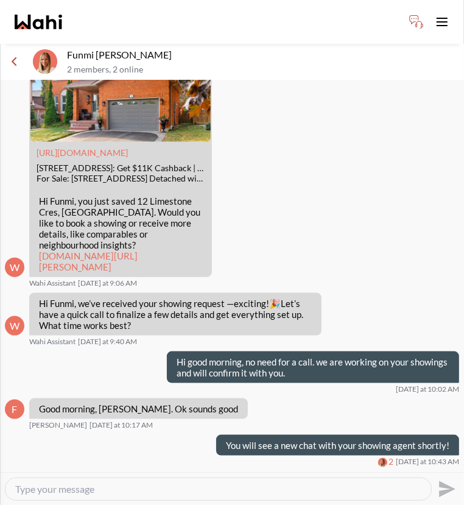
click at [236, 489] on textarea "Type your message" at bounding box center [218, 489] width 406 height 12
click at [154, 483] on textarea "Type your message" at bounding box center [218, 489] width 406 height 12
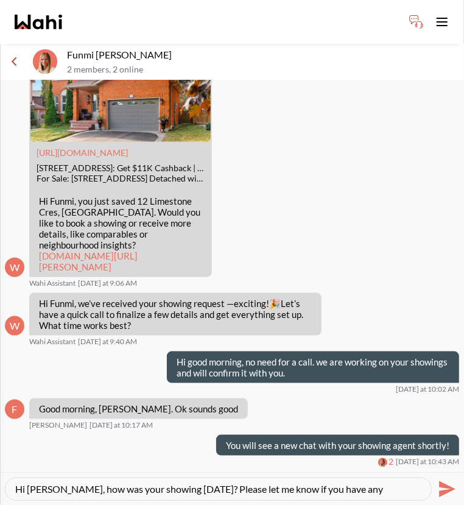
type textarea "Hi [PERSON_NAME], how was your showing [DATE]? Please let me know if you have a…"
click at [441, 485] on icon "Send" at bounding box center [447, 488] width 16 height 16
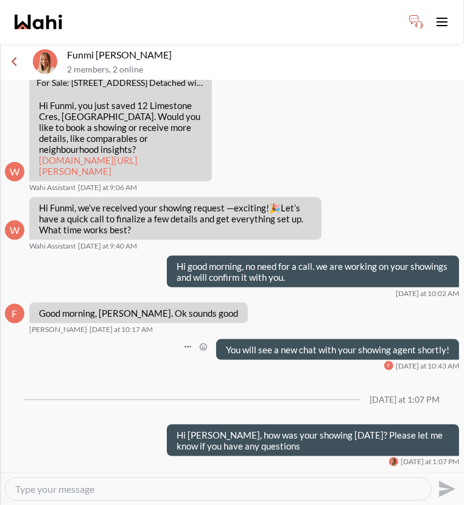
scroll to position [700, 0]
click at [13, 58] on icon "Menu" at bounding box center [14, 61] width 9 height 9
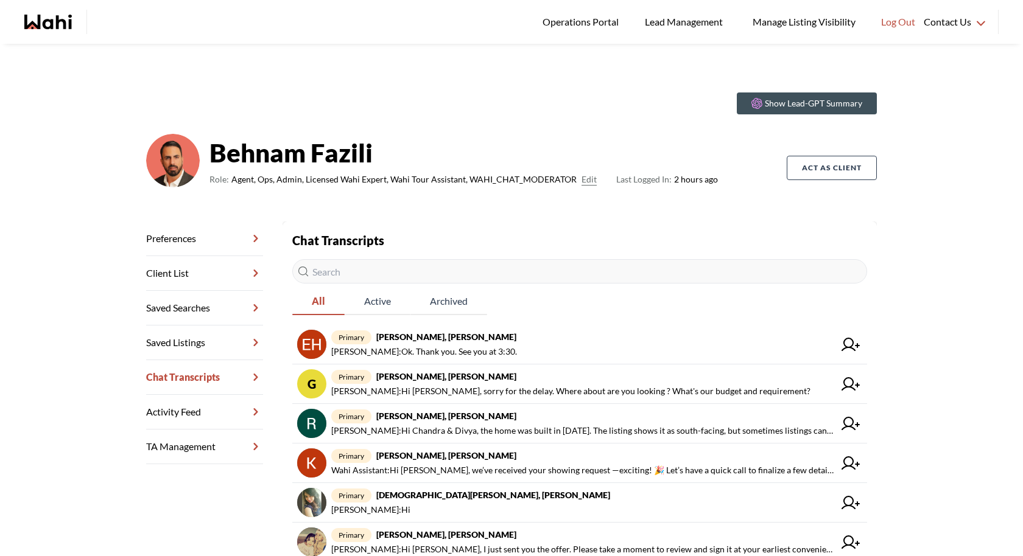
click at [614, 276] on input "text" at bounding box center [579, 271] width 575 height 24
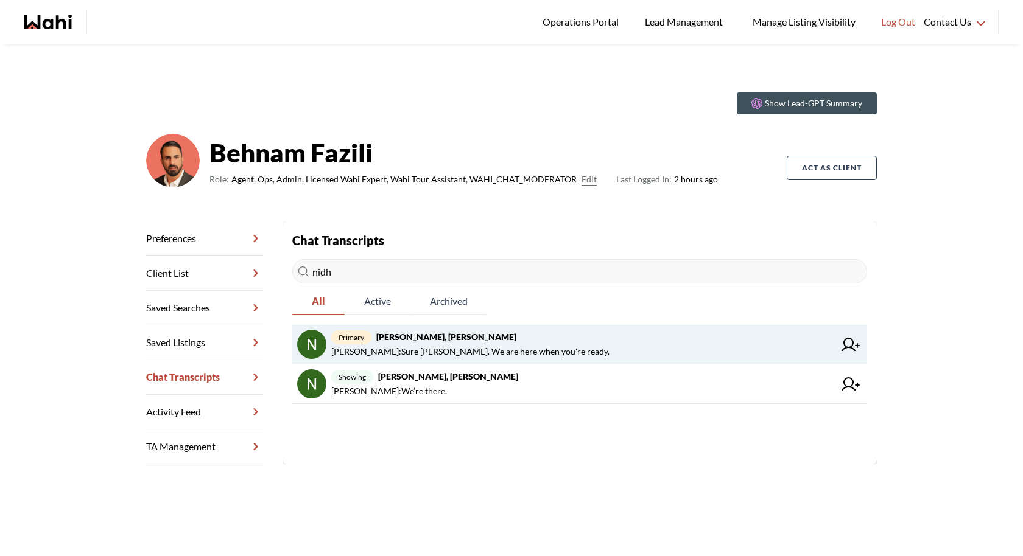
type input "nidh"
click at [507, 356] on span "Michelle Ryckman : Sure Nidhi. We are here when you're ready." at bounding box center [470, 352] width 278 height 15
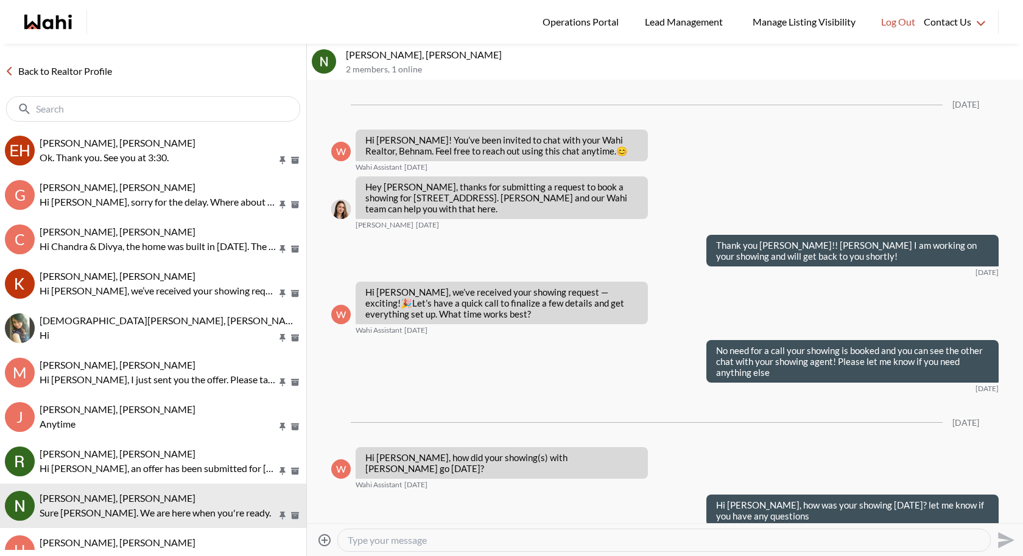
scroll to position [368, 0]
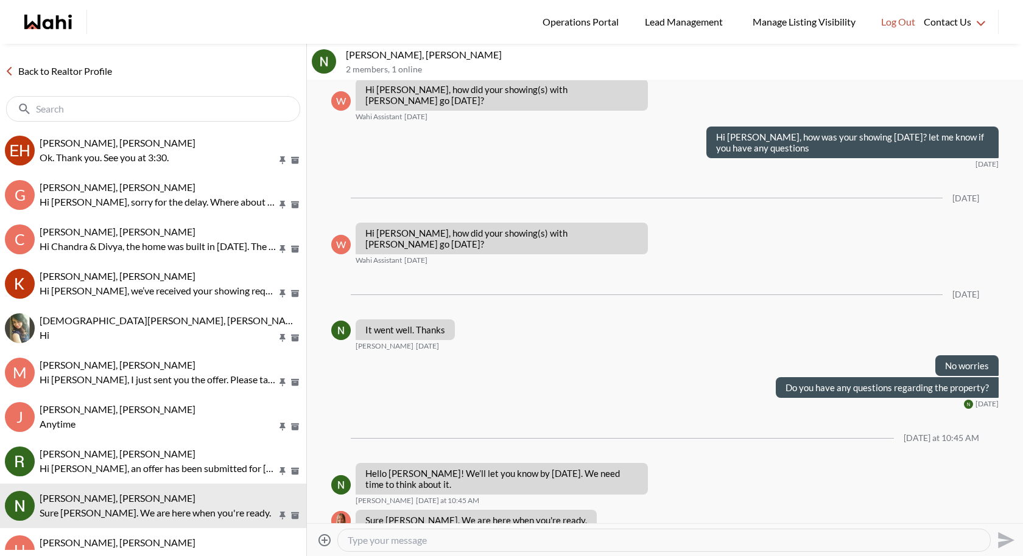
click at [472, 539] on textarea "Type your message" at bounding box center [664, 540] width 632 height 12
type textarea "Hi Nidhi, how was your weekend ? Just"
drag, startPoint x: 541, startPoint y: 542, endPoint x: 329, endPoint y: 536, distance: 211.3
click at [329, 535] on div "Attach files Hi Nidhi, how was your weekend ? Just Send" at bounding box center [665, 540] width 706 height 27
type textarea "Hi. [PERSON_NAME], hope you had a great weekend! How's your home search going"
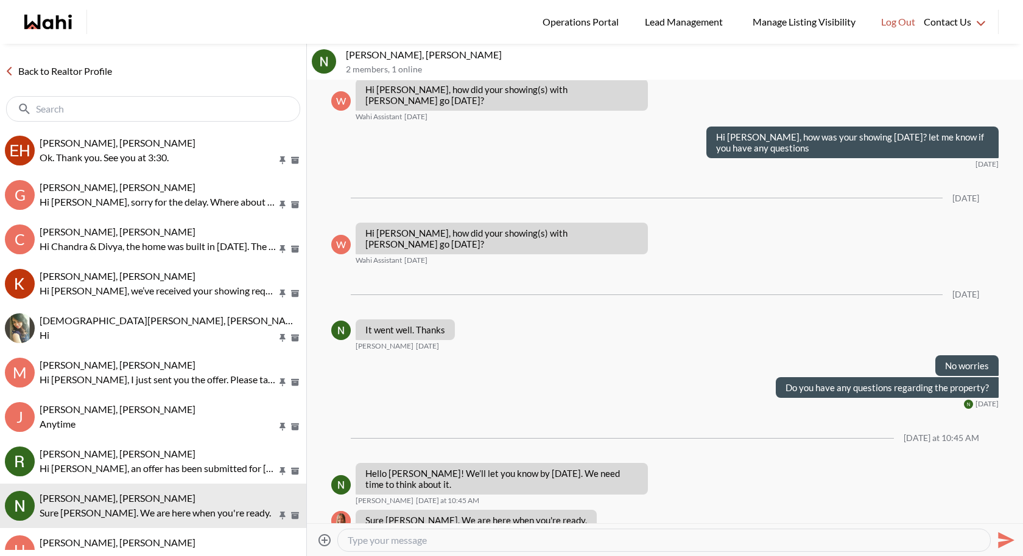
scroll to position [464, 0]
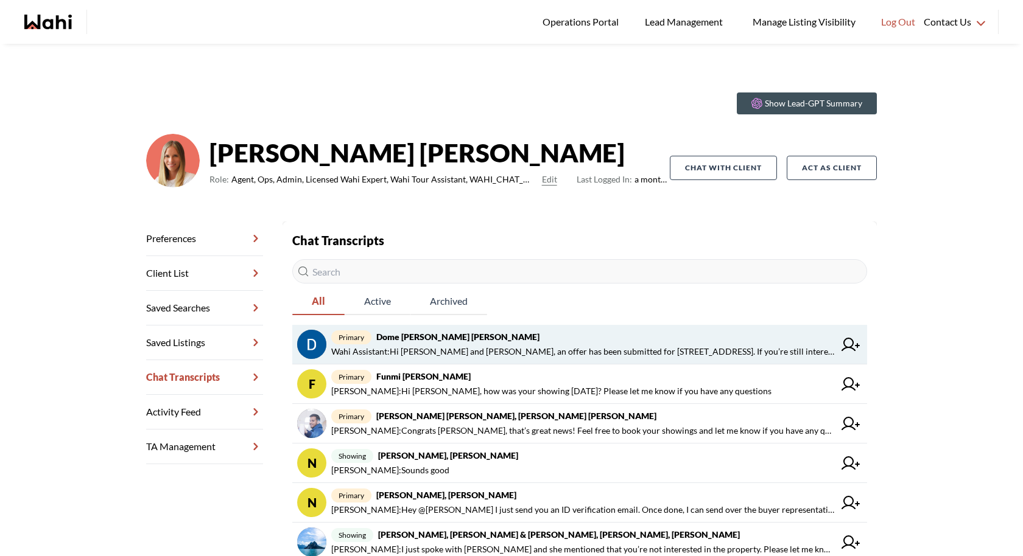
click at [701, 339] on span "primary Dome Aquin, Keith Mody, Michelle" at bounding box center [582, 337] width 503 height 15
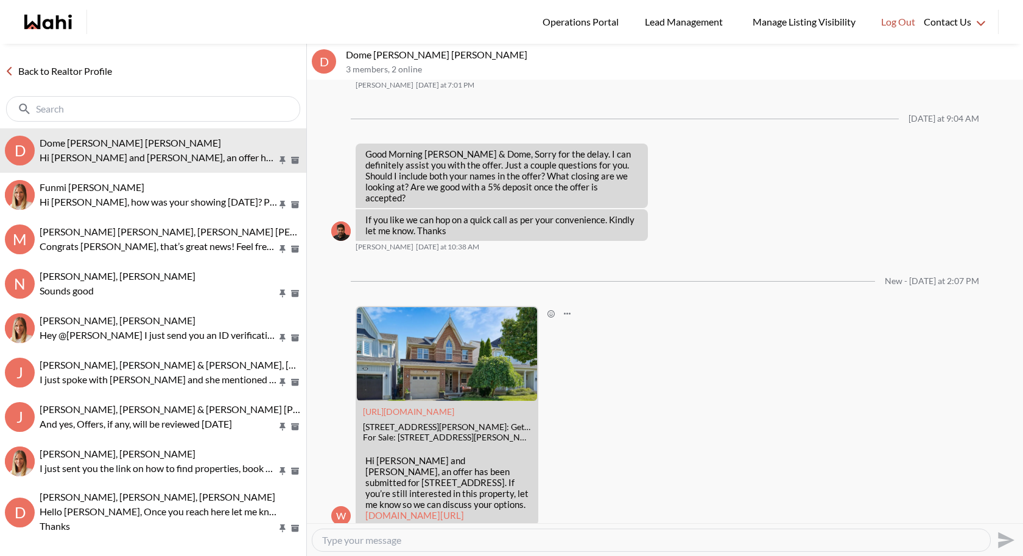
scroll to position [1027, 0]
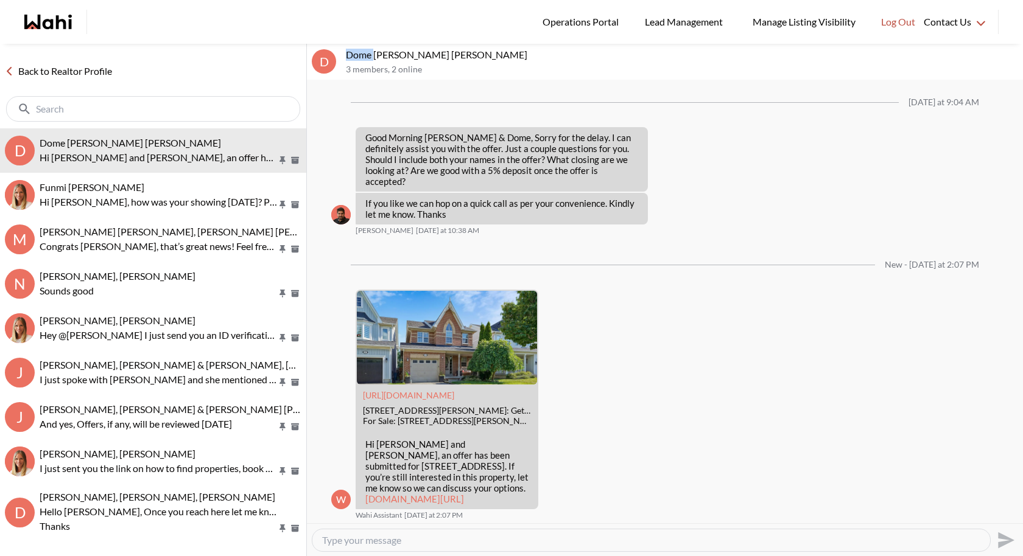
drag, startPoint x: 373, startPoint y: 57, endPoint x: 347, endPoint y: 57, distance: 26.2
click at [347, 57] on p "Dome Aquin, Keith Mody, Michelle" at bounding box center [682, 55] width 672 height 12
copy p "Dome"
click at [426, 55] on p "Dome Aquin, Keith Mody, Michelle" at bounding box center [682, 55] width 672 height 12
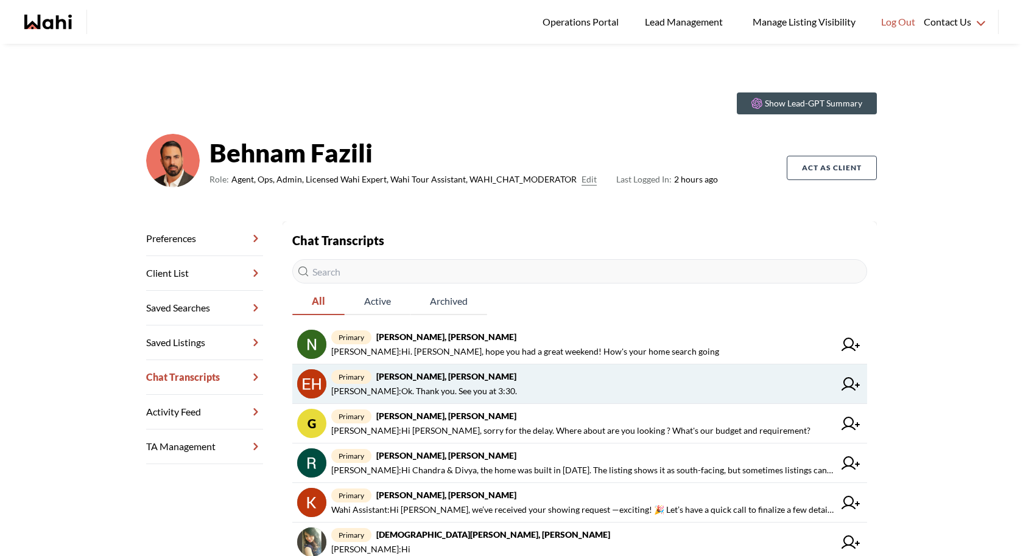
scroll to position [18, 0]
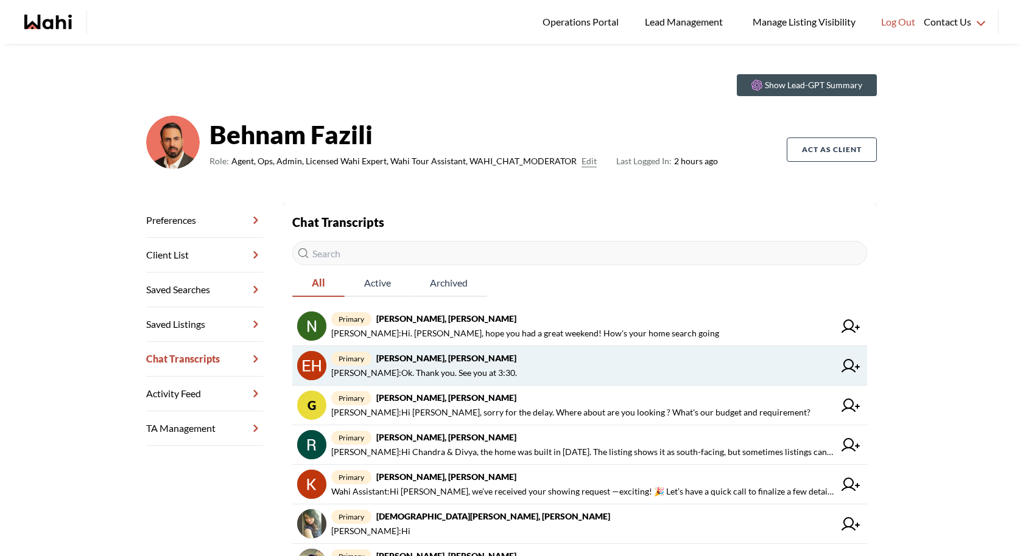
click at [546, 373] on span "[PERSON_NAME] : Ok. Thank you. See you at 3:30." at bounding box center [582, 373] width 503 height 15
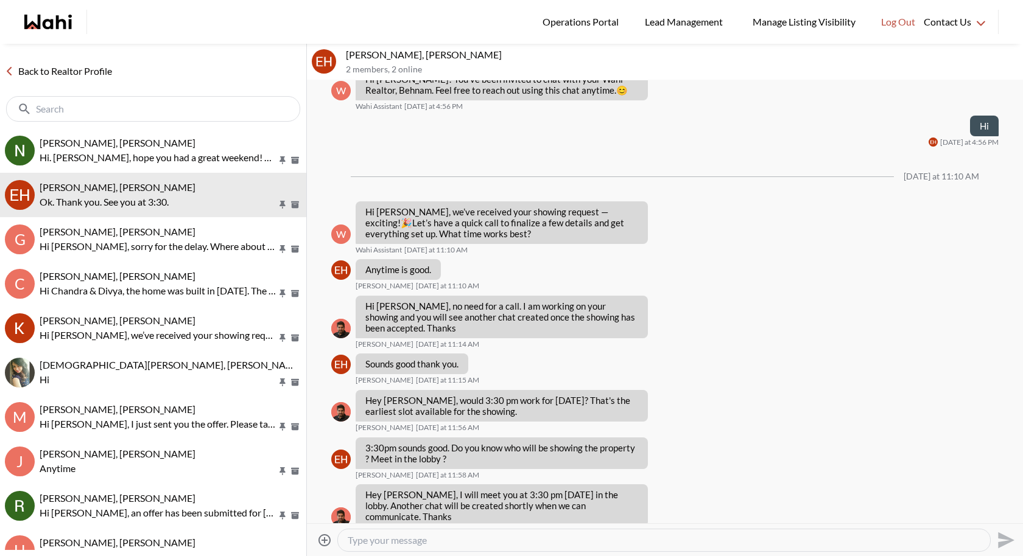
scroll to position [104, 0]
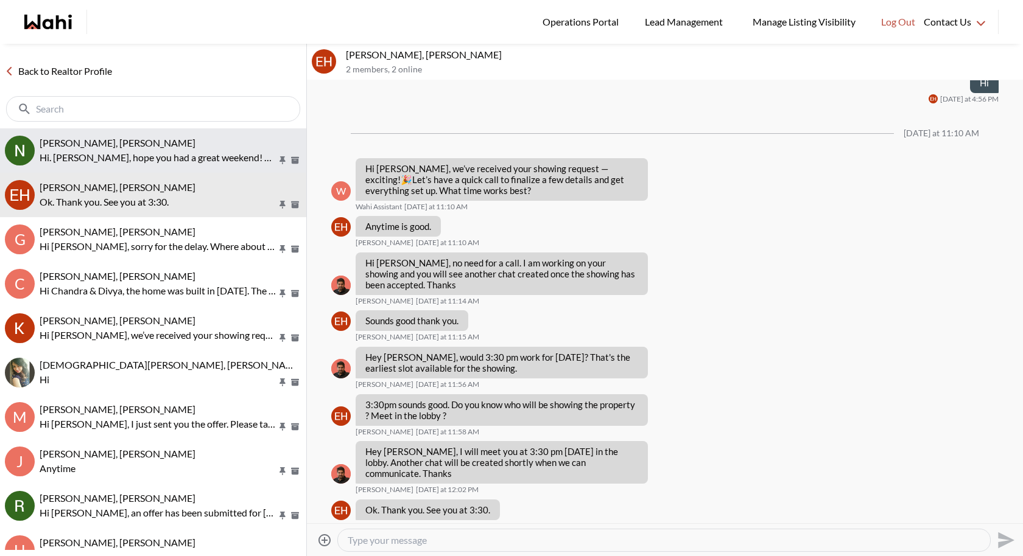
click at [152, 153] on p "Hi. [PERSON_NAME], hope you had a great weekend! How's your home search going" at bounding box center [158, 157] width 237 height 15
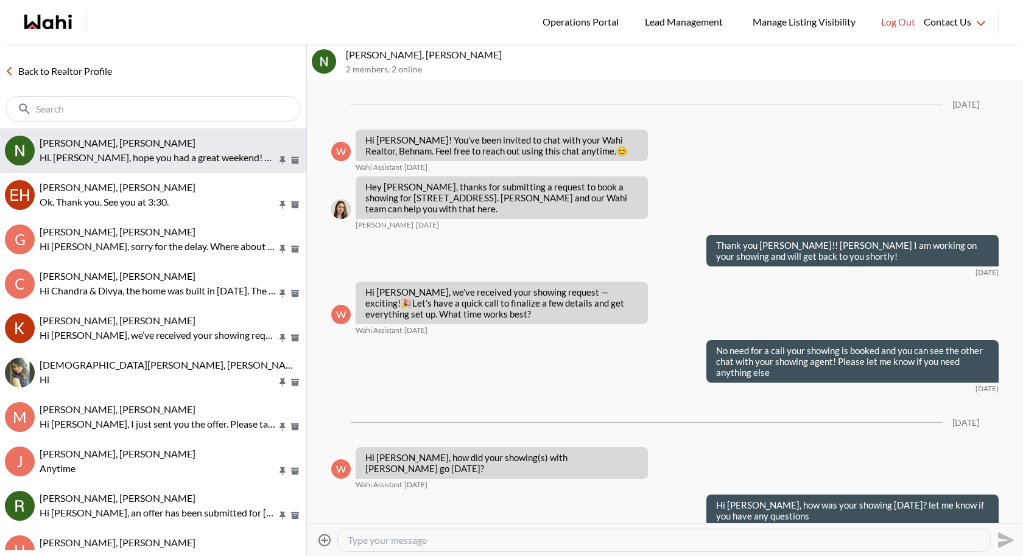
scroll to position [464, 0]
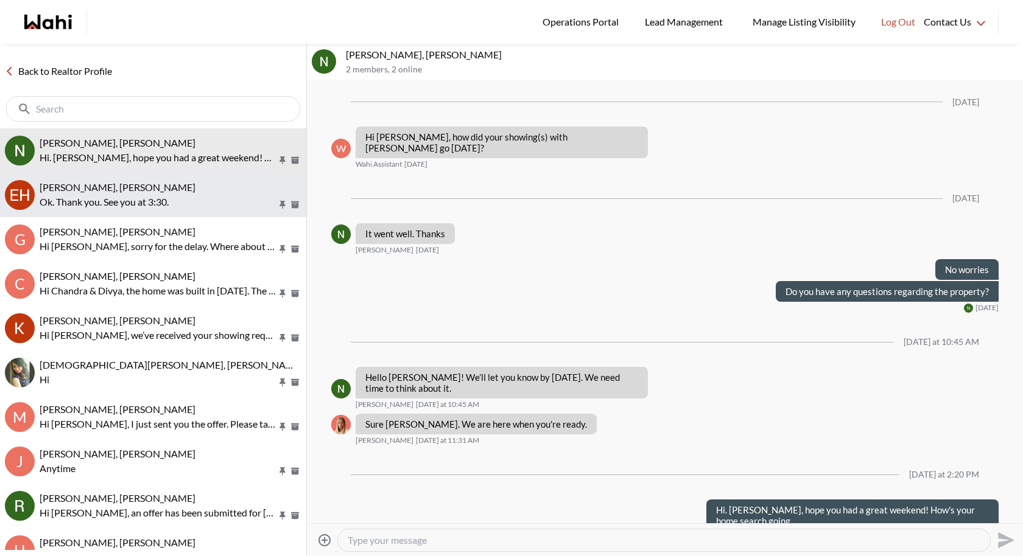
click at [135, 195] on p "Ok. Thank you. See you at 3:30." at bounding box center [158, 202] width 237 height 15
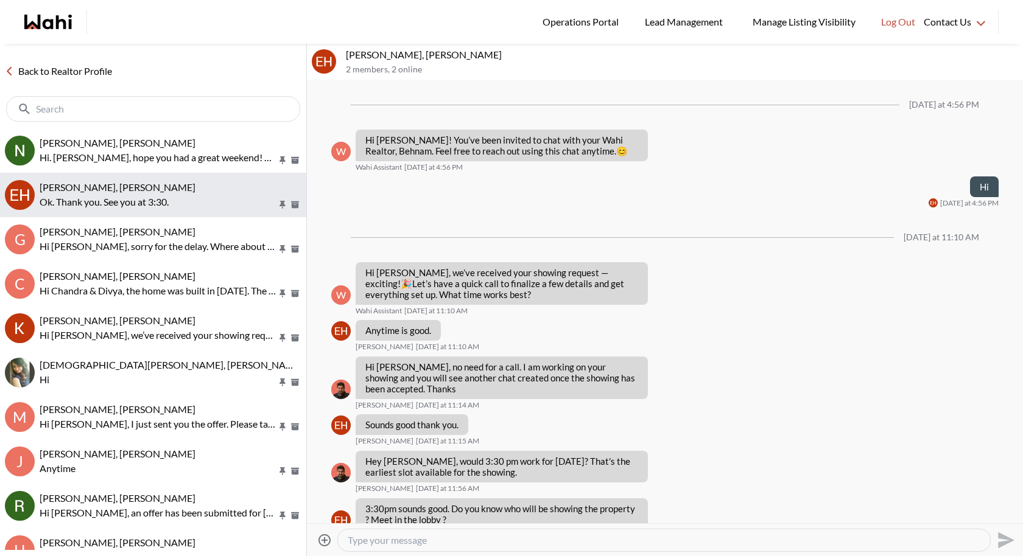
scroll to position [104, 0]
